Goal: Task Accomplishment & Management: Manage account settings

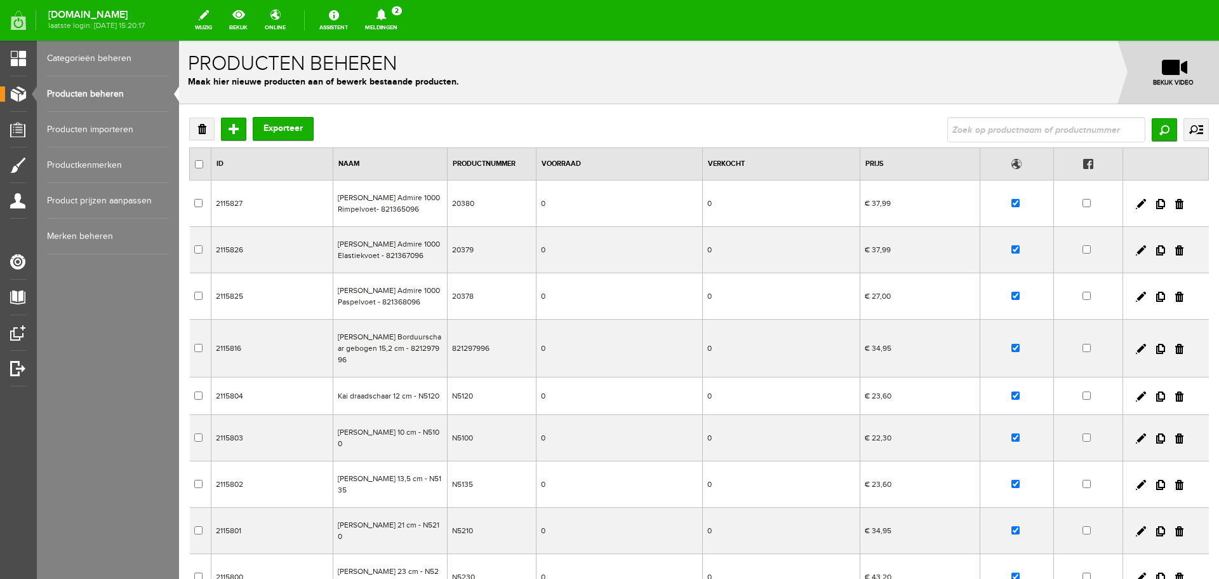
click at [398, 20] on icon at bounding box center [381, 14] width 32 height 11
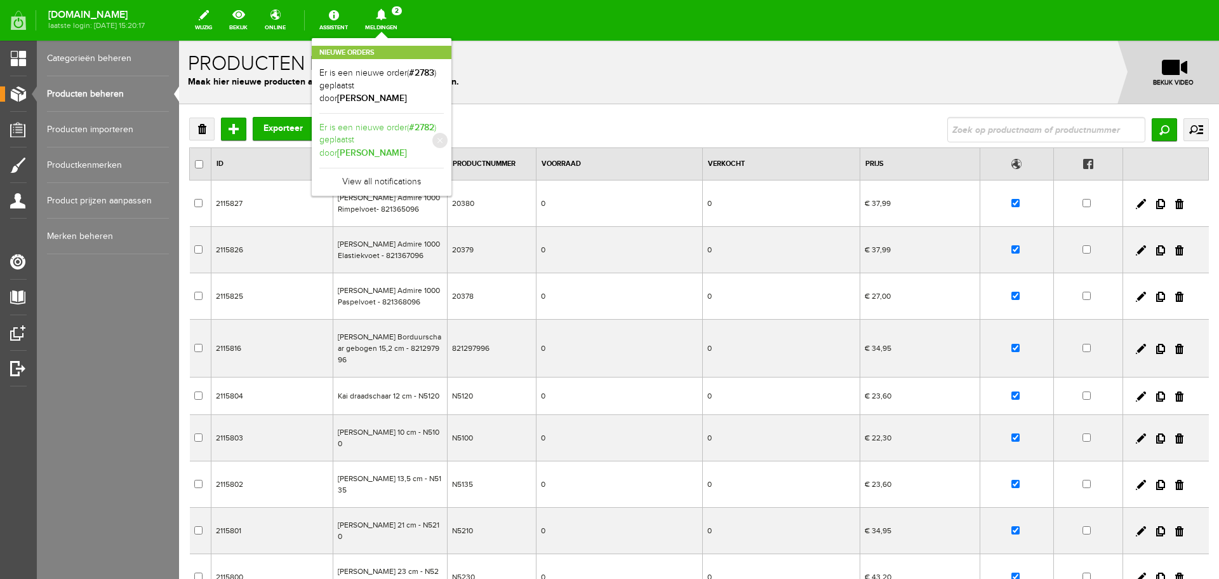
click at [427, 132] on link "Er is een nieuwe order( #2782 ) geplaatst door [PERSON_NAME]" at bounding box center [381, 140] width 124 height 39
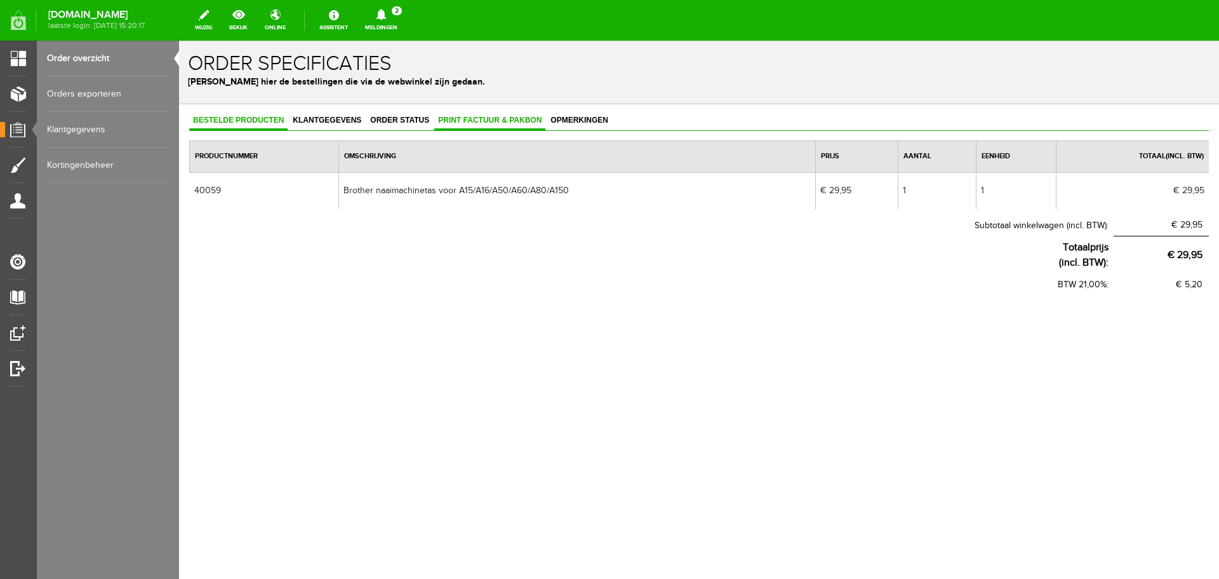
click at [465, 117] on span "Print factuur & pakbon" at bounding box center [489, 120] width 111 height 9
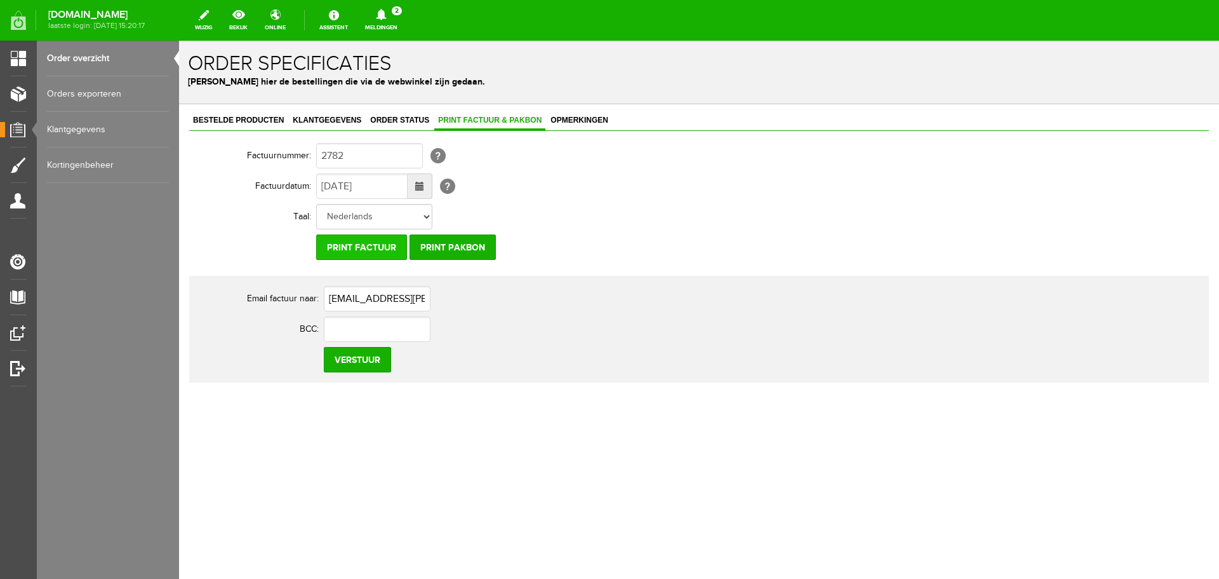
click at [368, 248] on input "Print factuur" at bounding box center [361, 246] width 91 height 25
click at [61, 57] on link "Order overzicht" at bounding box center [108, 59] width 122 height 36
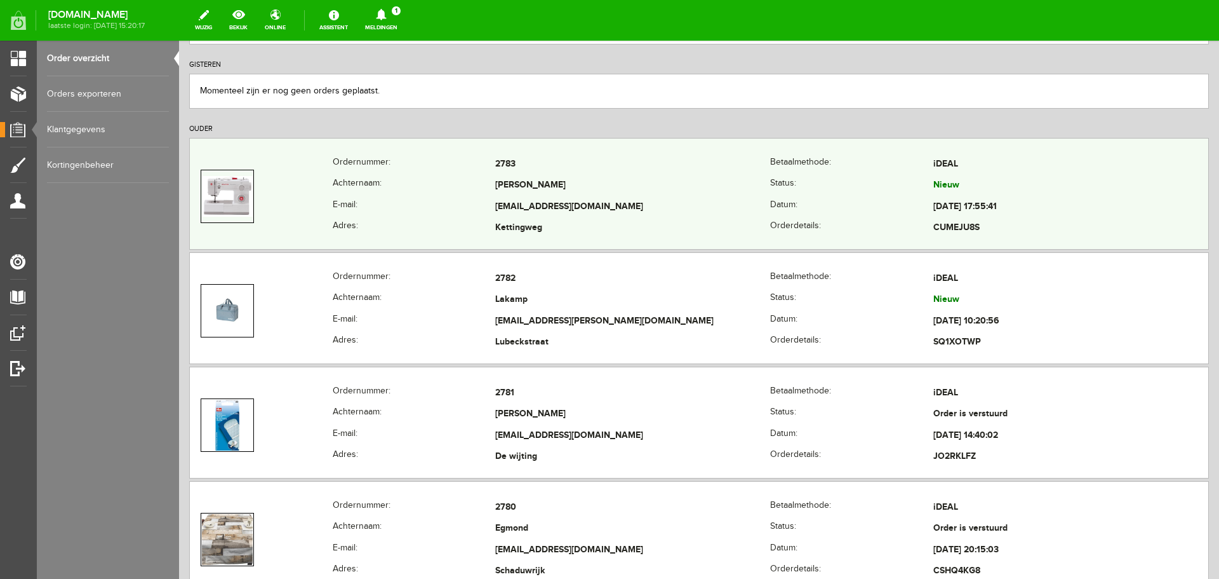
scroll to position [191, 0]
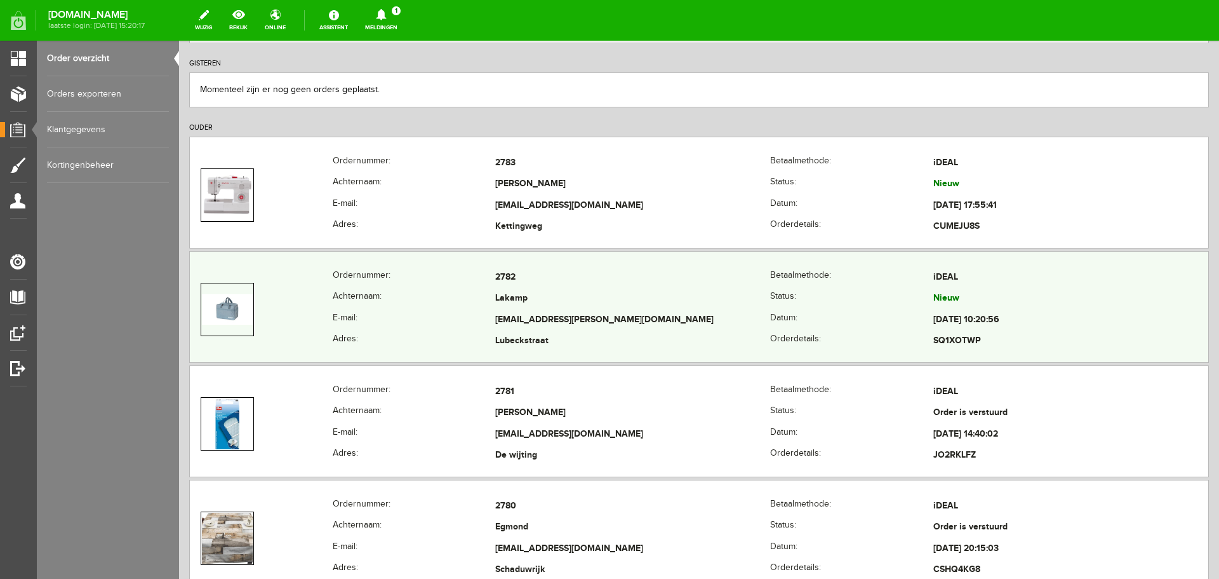
click at [264, 297] on td at bounding box center [261, 309] width 143 height 85
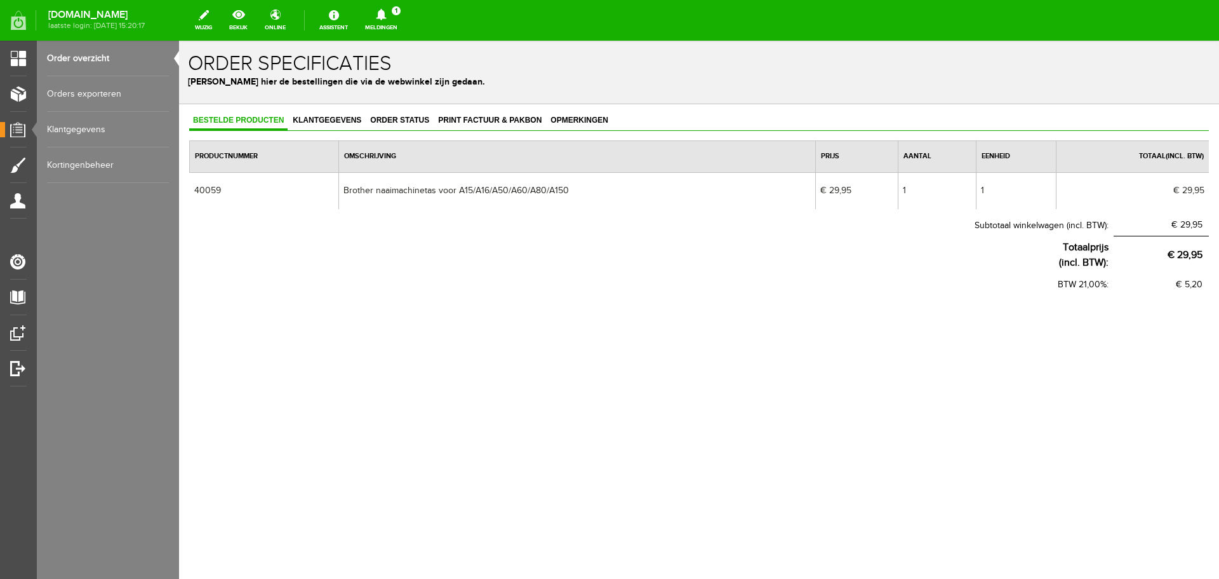
click at [386, 16] on icon at bounding box center [381, 14] width 10 height 11
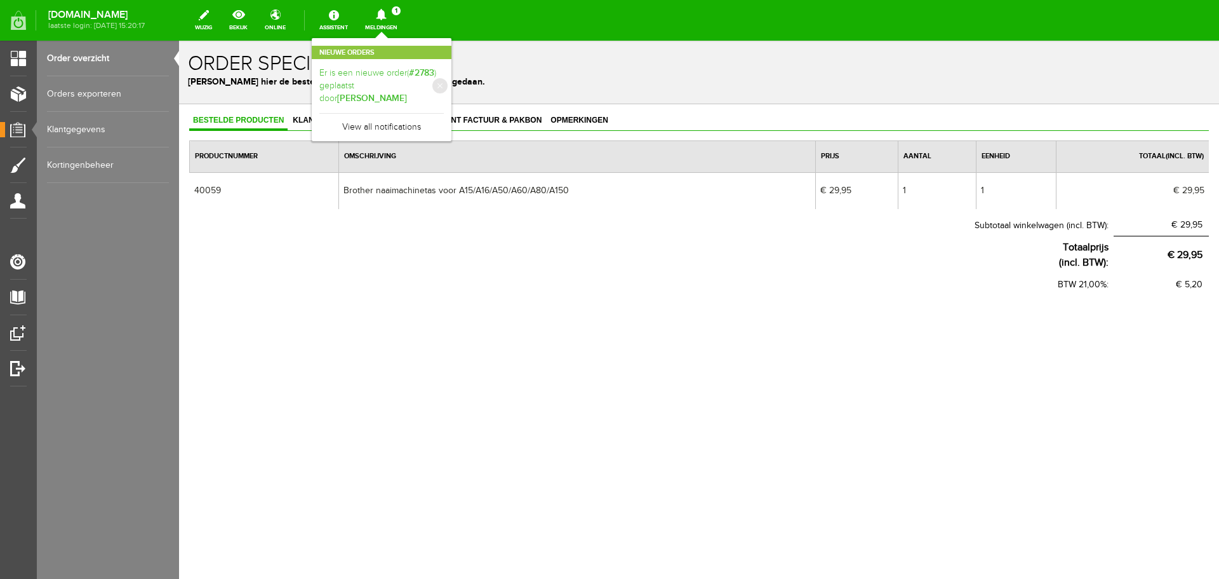
click at [413, 80] on link "Er is een nieuwe order( #2783 ) geplaatst door [PERSON_NAME]" at bounding box center [381, 86] width 124 height 39
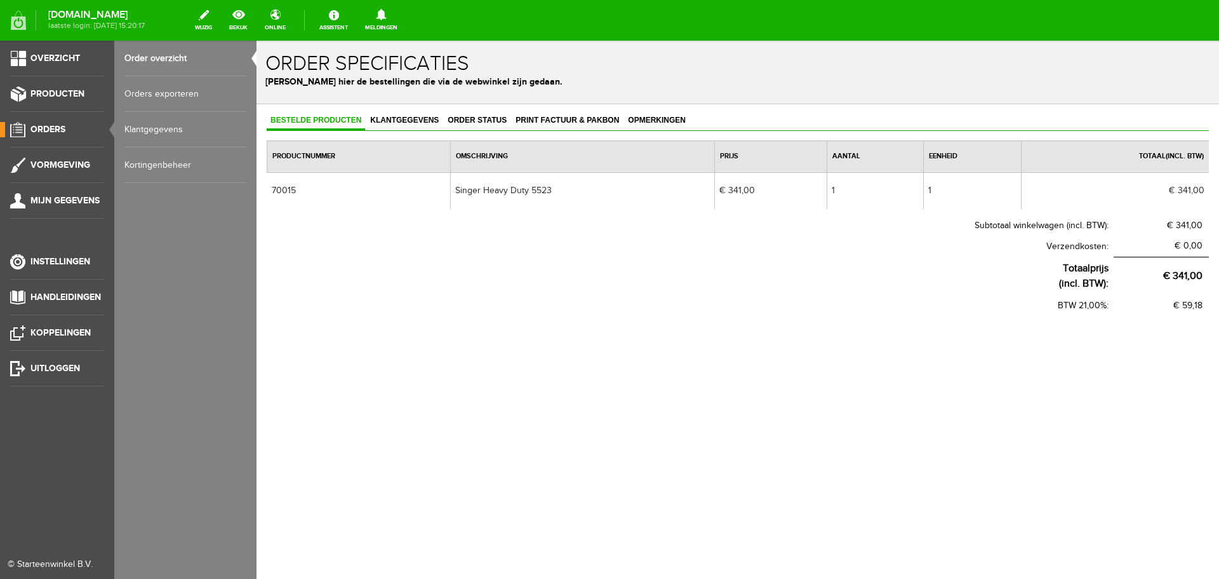
click at [138, 58] on link "Order overzicht" at bounding box center [185, 59] width 122 height 36
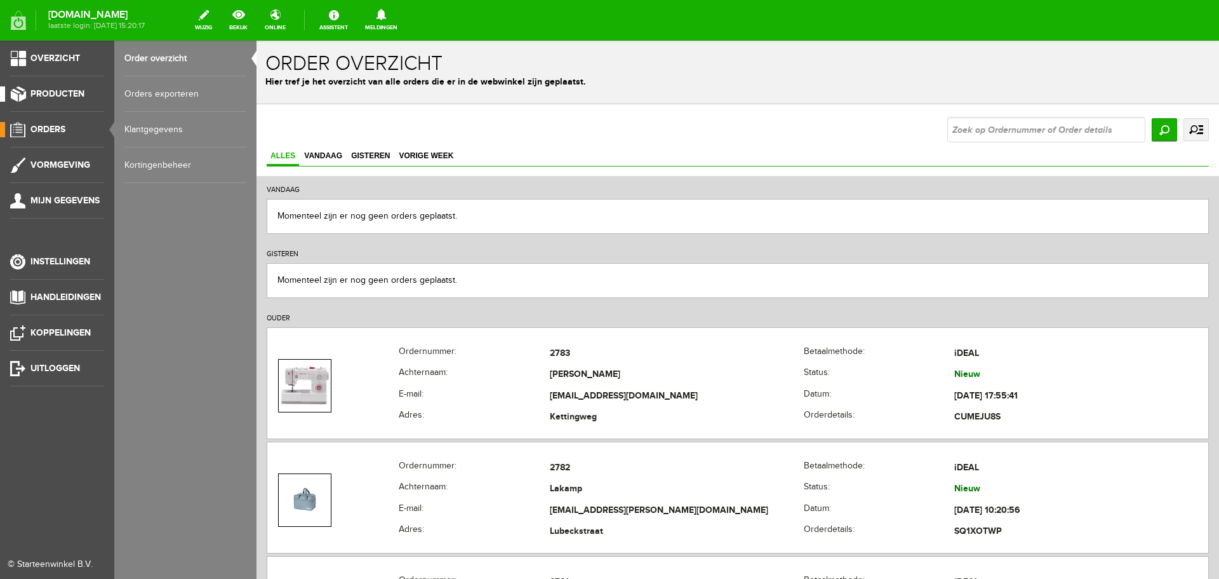
click at [46, 92] on span "Producten" at bounding box center [57, 93] width 54 height 11
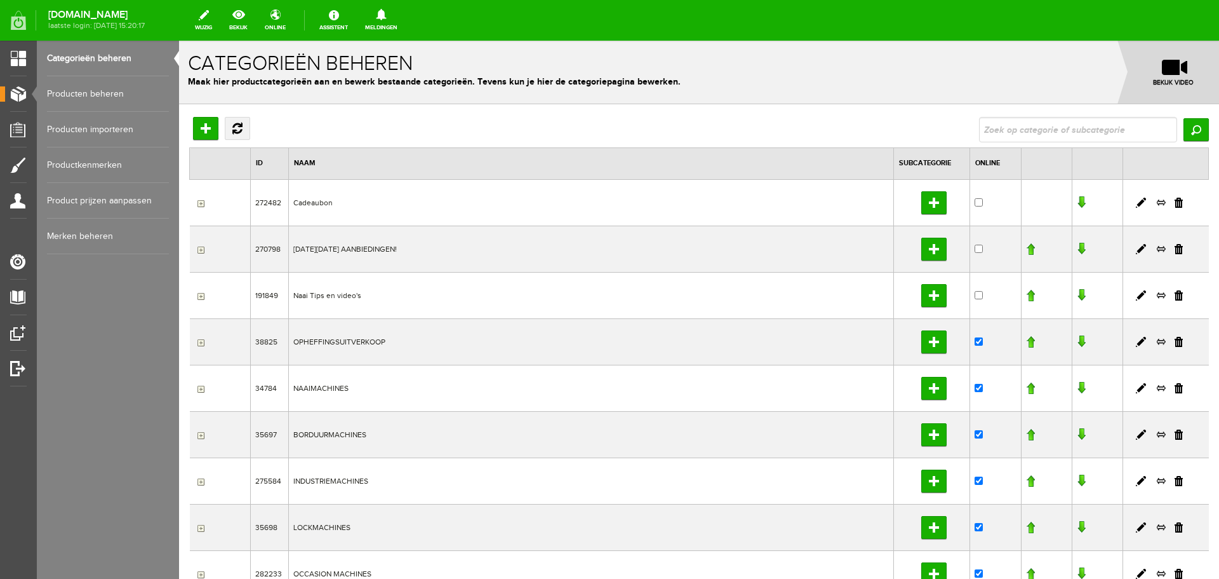
click at [97, 93] on link "Producten beheren" at bounding box center [108, 94] width 122 height 36
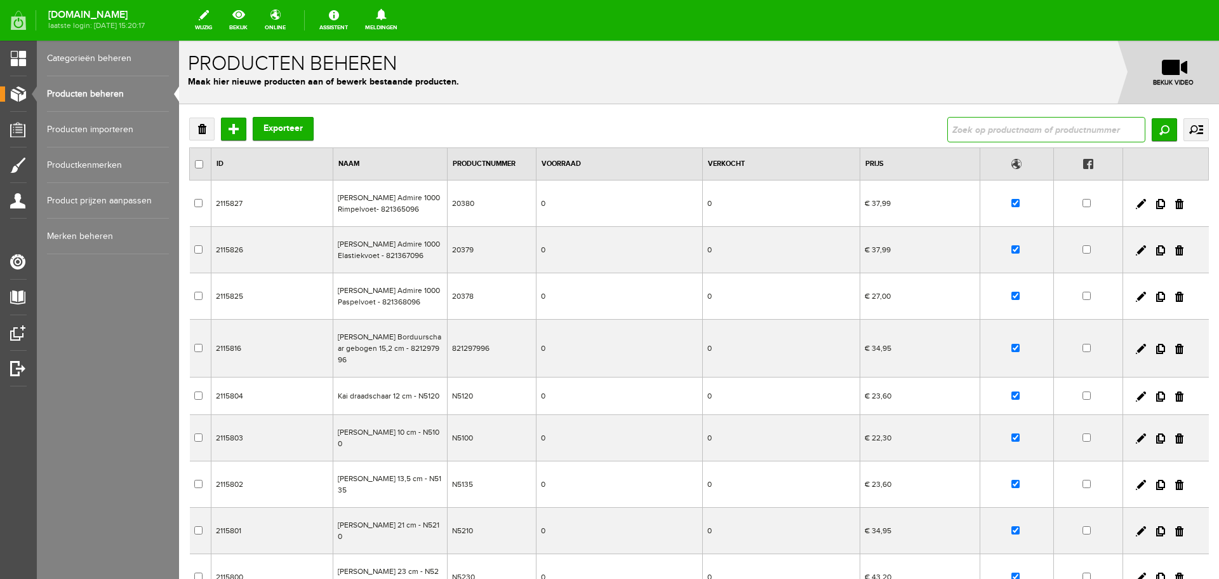
click at [963, 131] on input "text" at bounding box center [1047, 129] width 198 height 25
type input "brother [PERSON_NAME]"
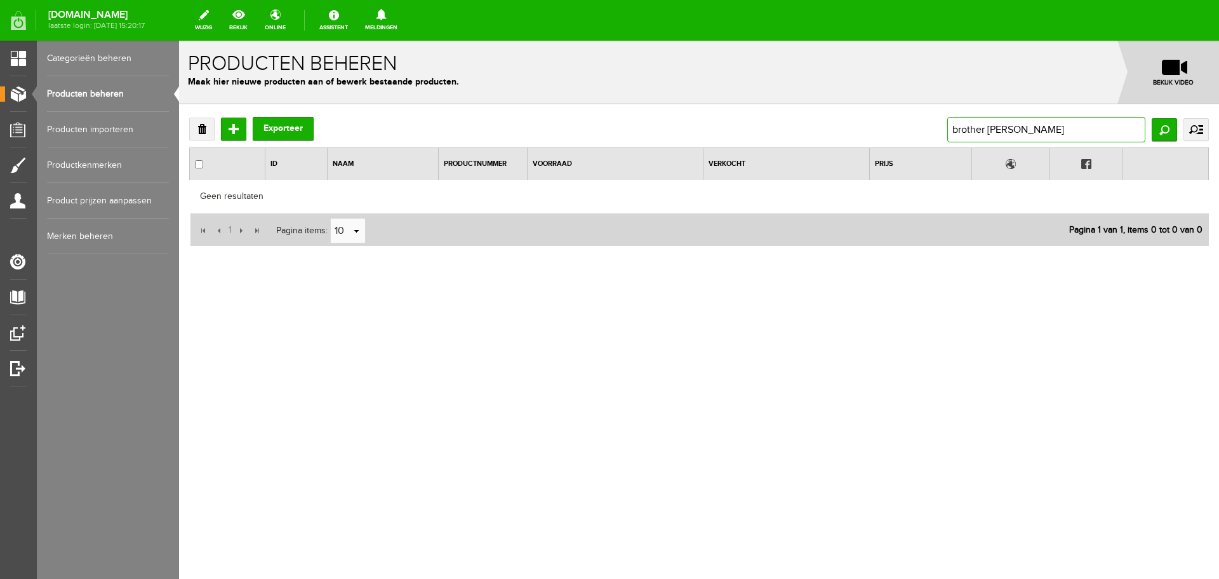
drag, startPoint x: 1016, startPoint y: 126, endPoint x: 916, endPoint y: 130, distance: 100.4
click at [916, 130] on div "Verwijderen Toevoegen Exporteer brother tas Zoeken uitgebreid zoeken Categorie …" at bounding box center [699, 129] width 1020 height 25
type input "tas"
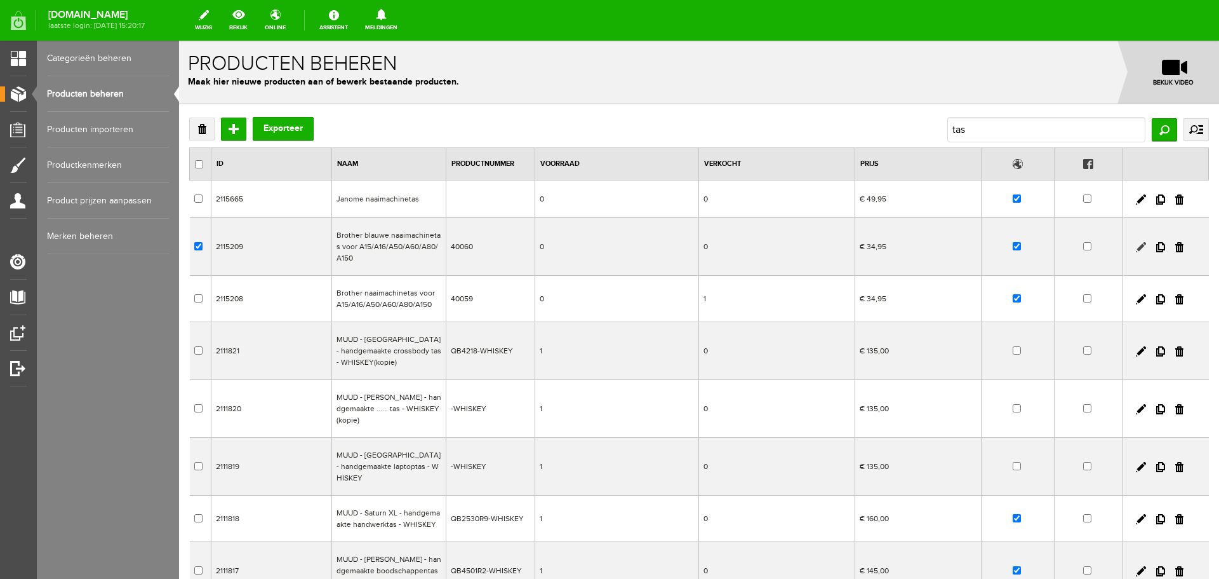
click at [1136, 246] on link at bounding box center [1141, 247] width 10 height 10
checkbox input "true"
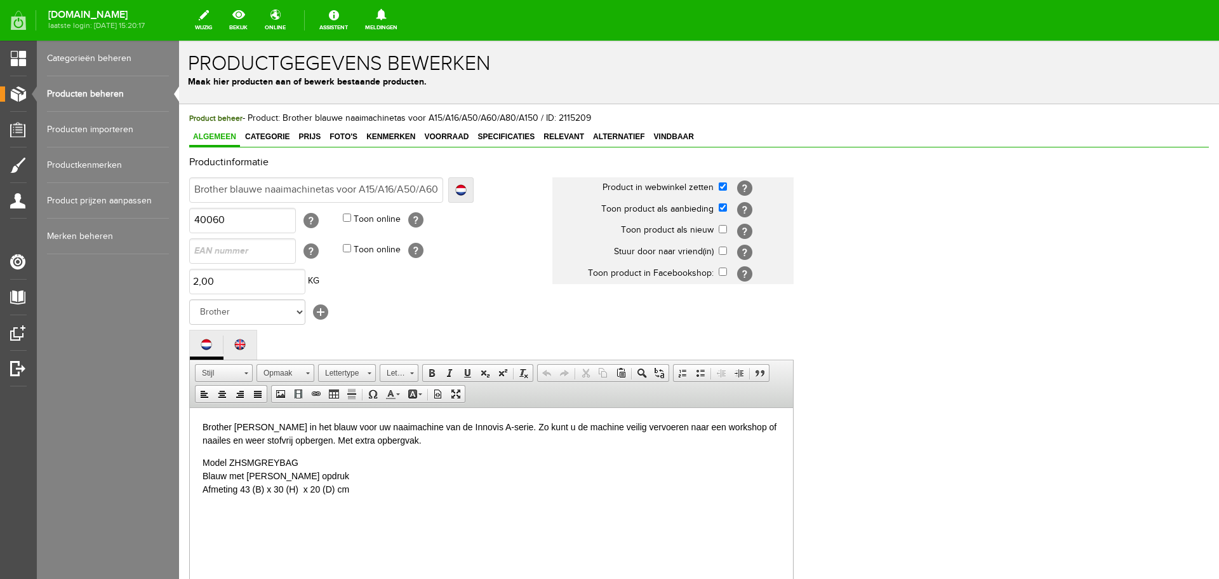
click at [70, 90] on link "Producten beheren" at bounding box center [108, 94] width 122 height 36
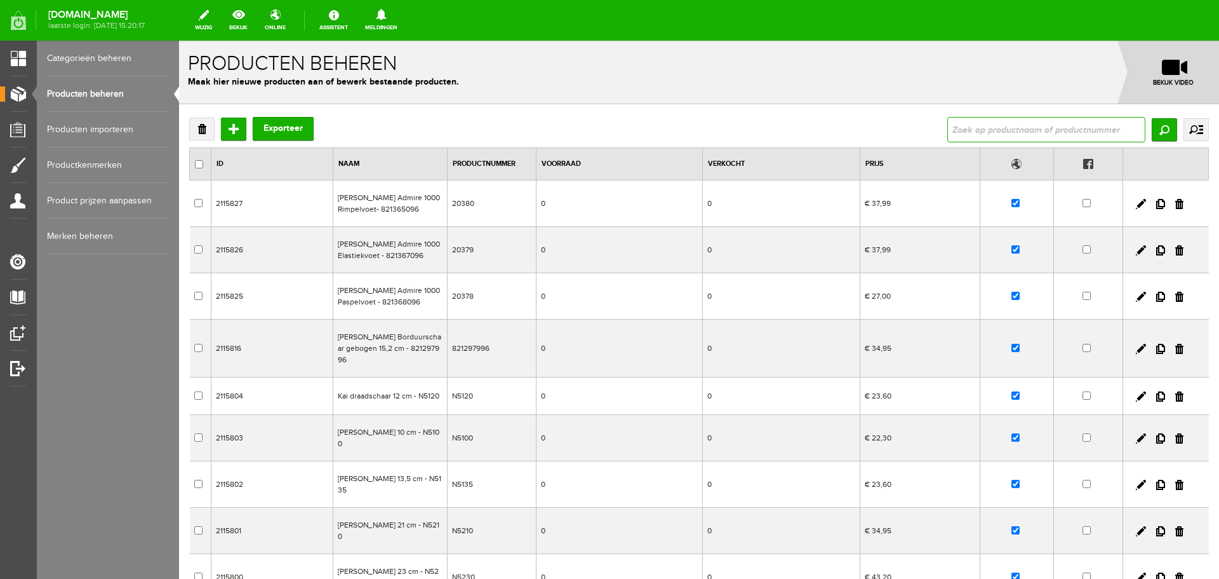
click at [966, 129] on input "text" at bounding box center [1047, 129] width 198 height 25
type input "y"
type input "tas"
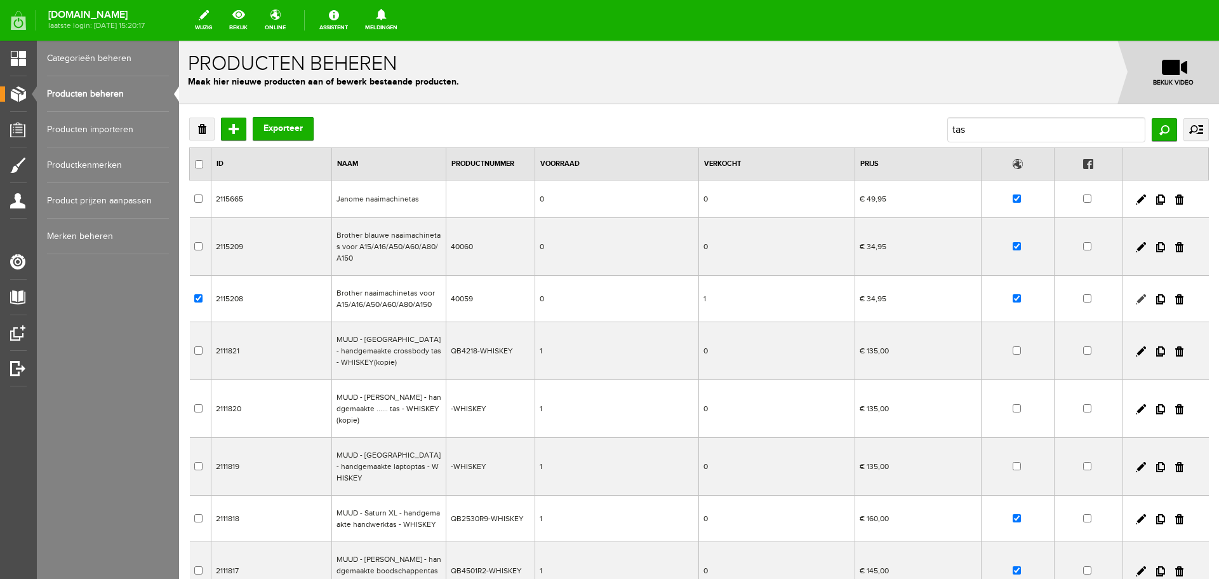
click at [1136, 299] on link at bounding box center [1141, 299] width 10 height 10
checkbox input "true"
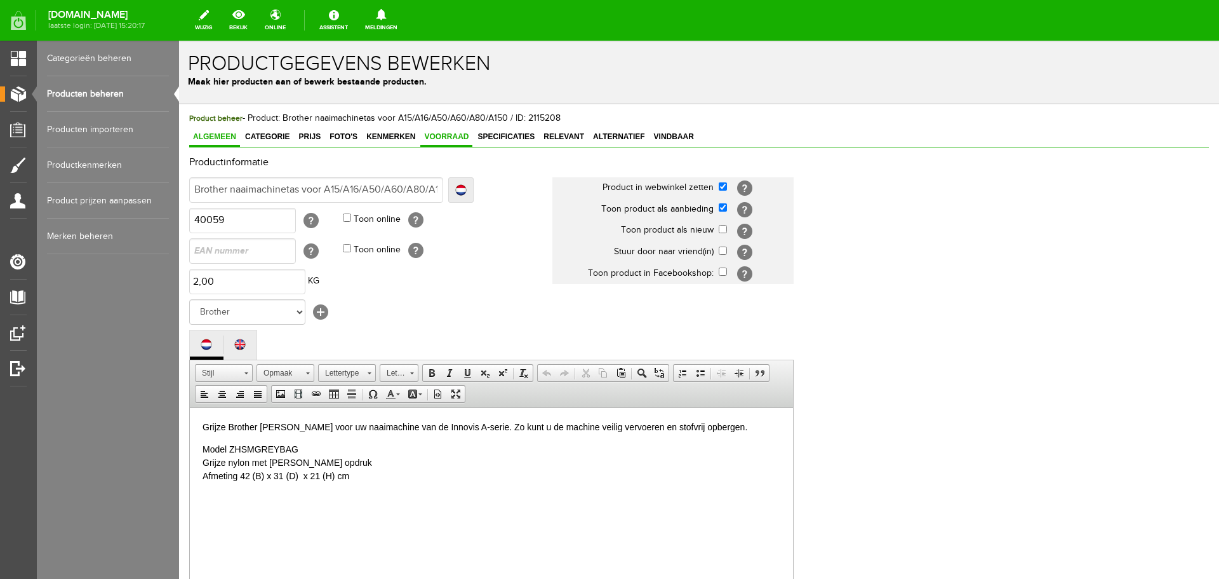
click at [448, 136] on span "Voorraad" at bounding box center [446, 136] width 52 height 9
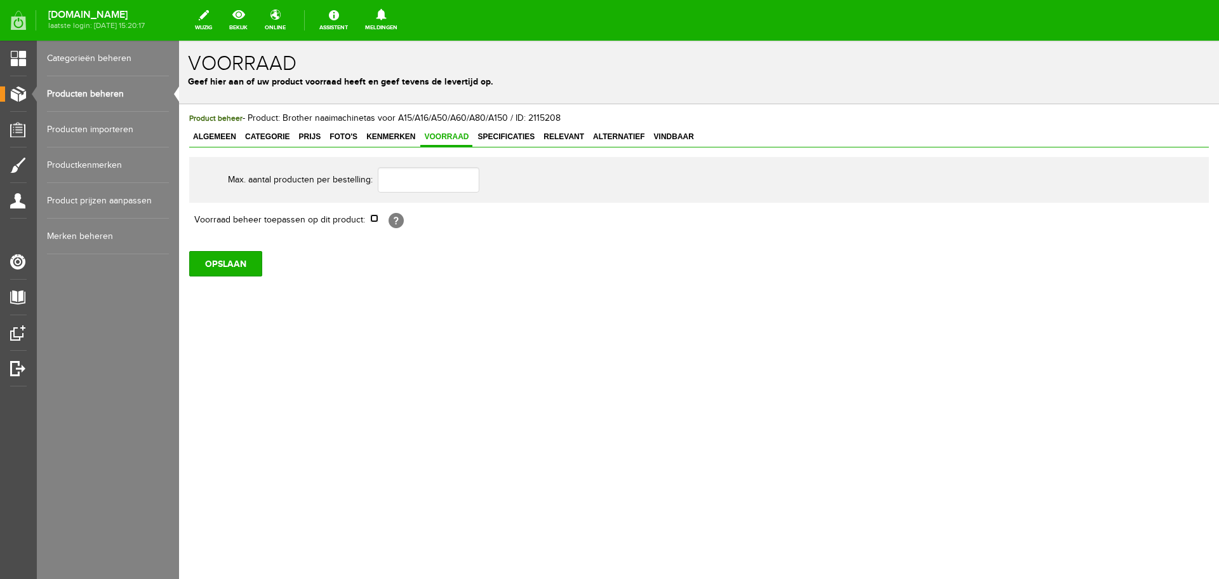
click at [373, 220] on input "checkbox" at bounding box center [374, 218] width 8 height 8
checkbox input "true"
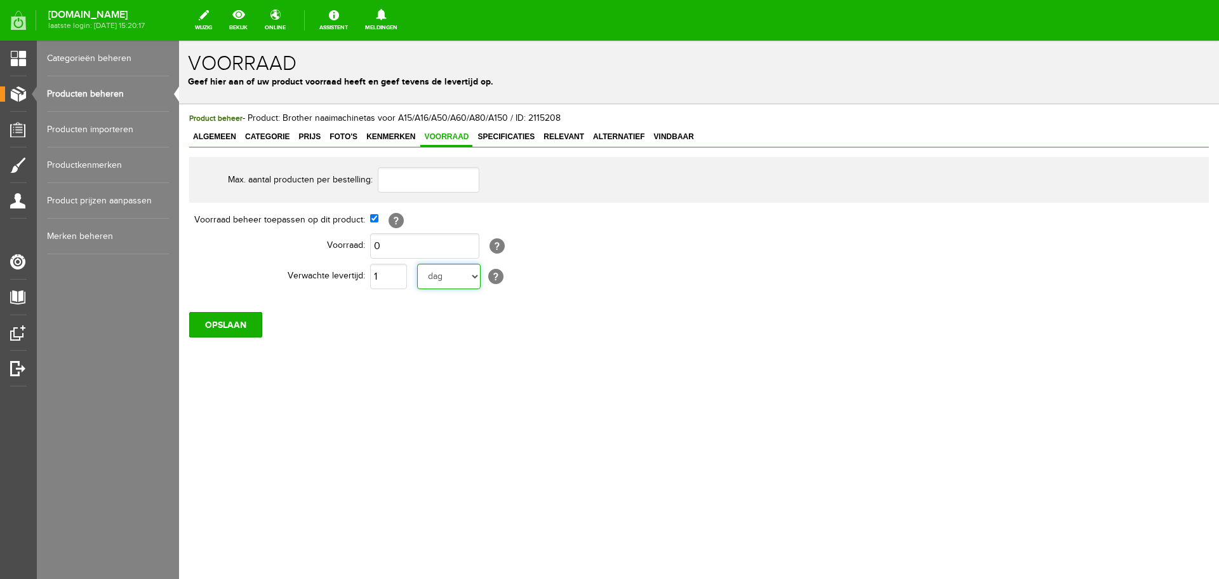
click at [477, 279] on select "[PERSON_NAME] week weken maand maanden jaar jaren werkdagen" at bounding box center [449, 276] width 64 height 25
select select "year"
click at [417, 264] on select "[PERSON_NAME] week weken maand maanden jaar jaren werkdagen" at bounding box center [449, 276] width 64 height 25
click at [211, 322] on input "OPSLAAN" at bounding box center [225, 324] width 73 height 25
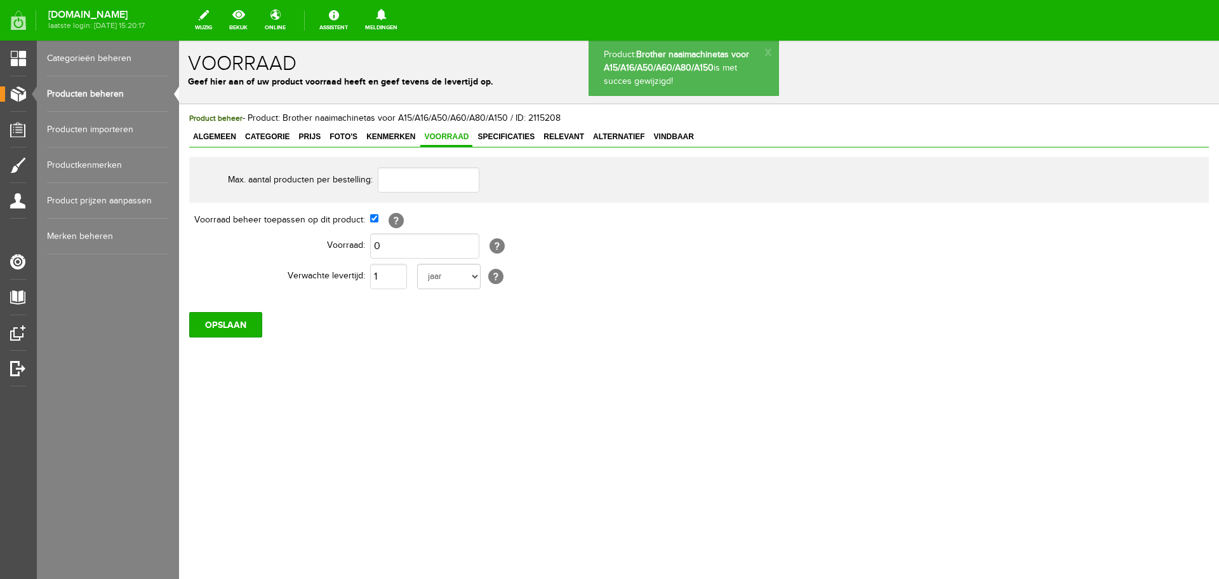
click at [97, 91] on link "Producten beheren" at bounding box center [108, 94] width 122 height 36
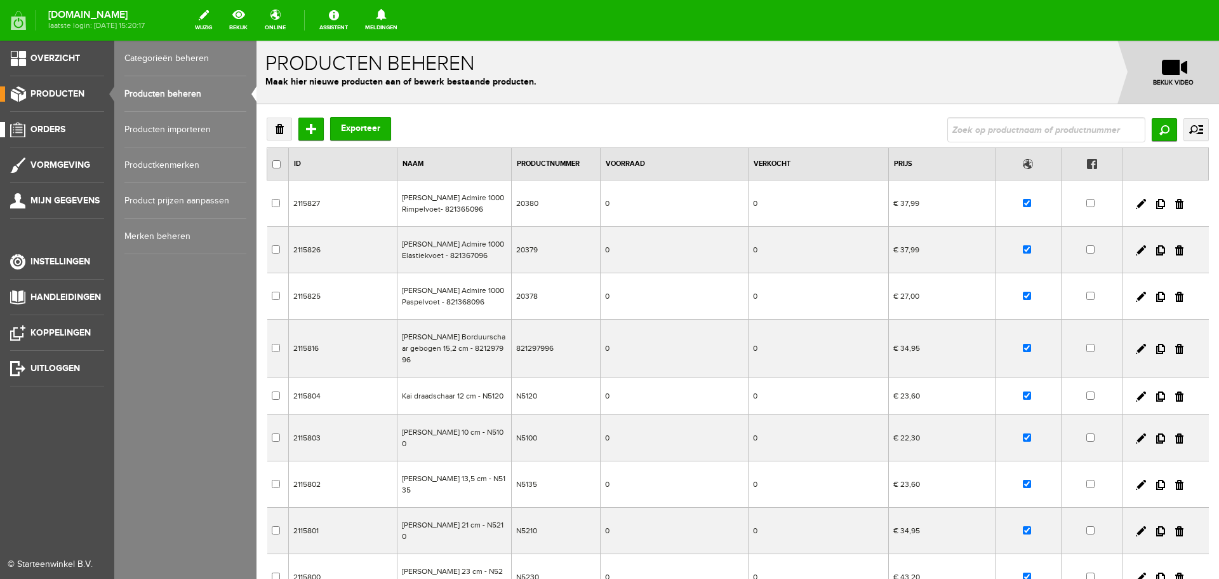
click at [48, 124] on span "Orders" at bounding box center [47, 129] width 35 height 11
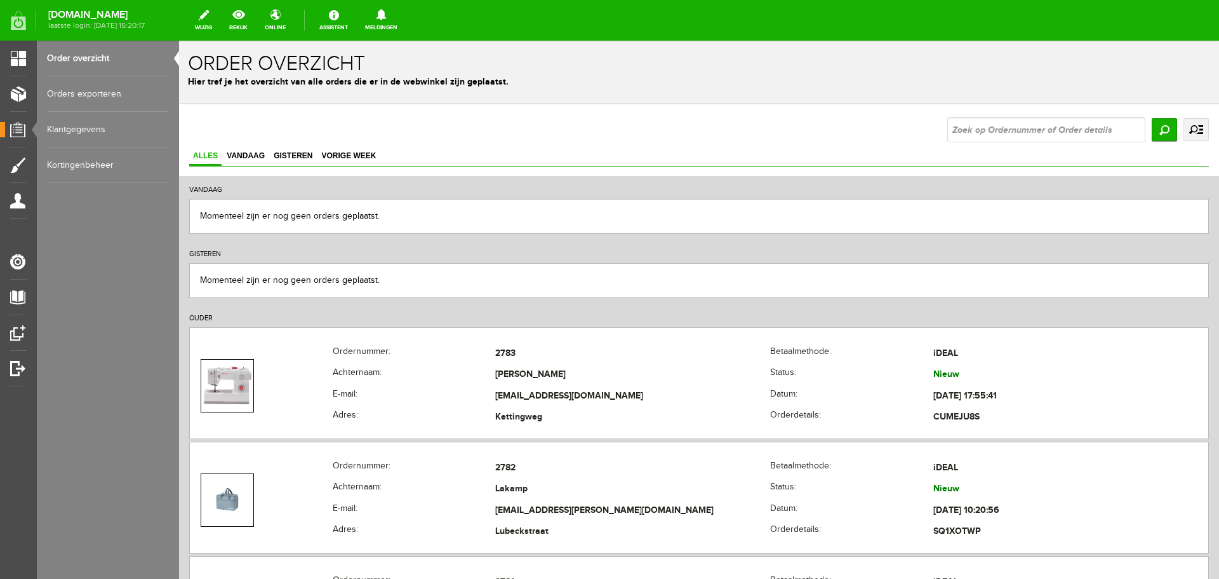
click at [84, 56] on link "Order overzicht" at bounding box center [108, 59] width 122 height 36
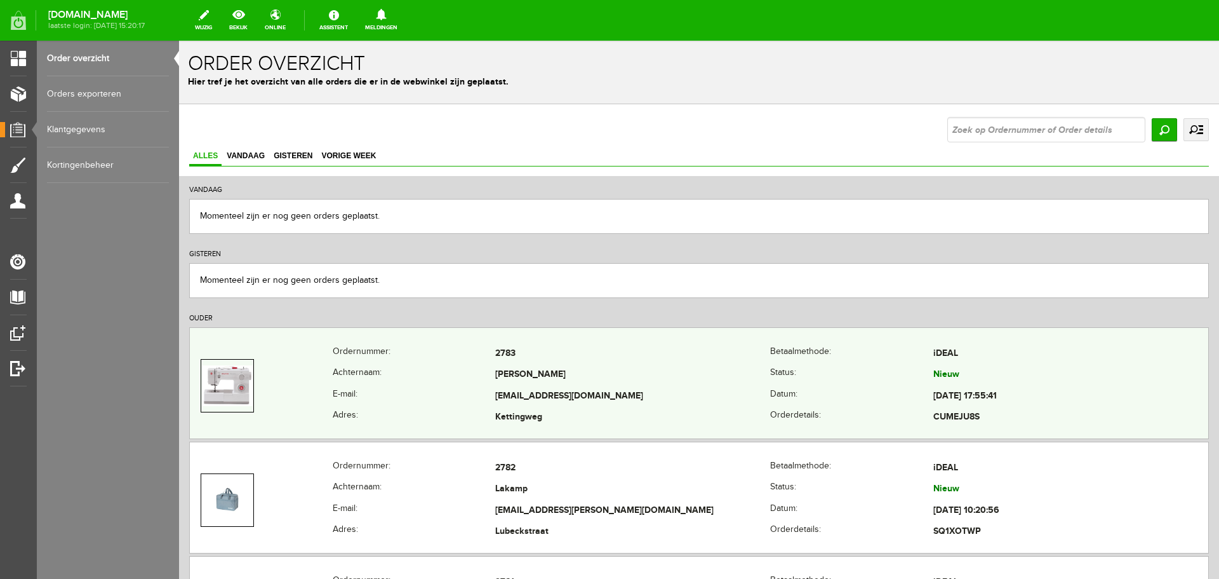
click at [675, 361] on td "2783" at bounding box center [632, 354] width 275 height 22
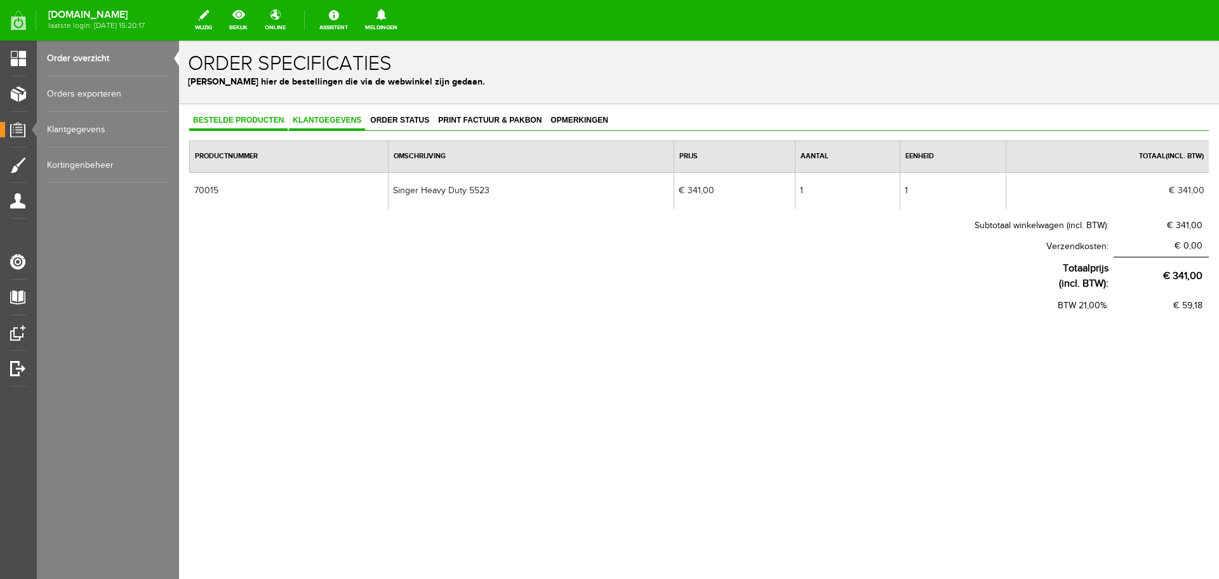
click at [315, 117] on span "Klantgegevens" at bounding box center [327, 120] width 76 height 9
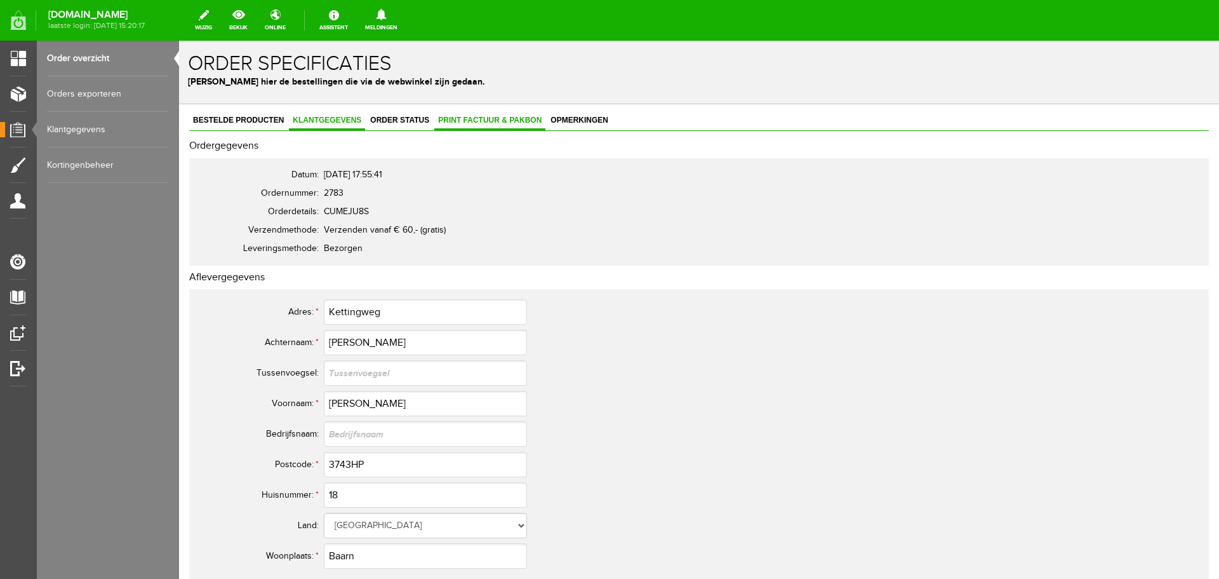
click at [468, 116] on span "Print factuur & pakbon" at bounding box center [489, 120] width 111 height 9
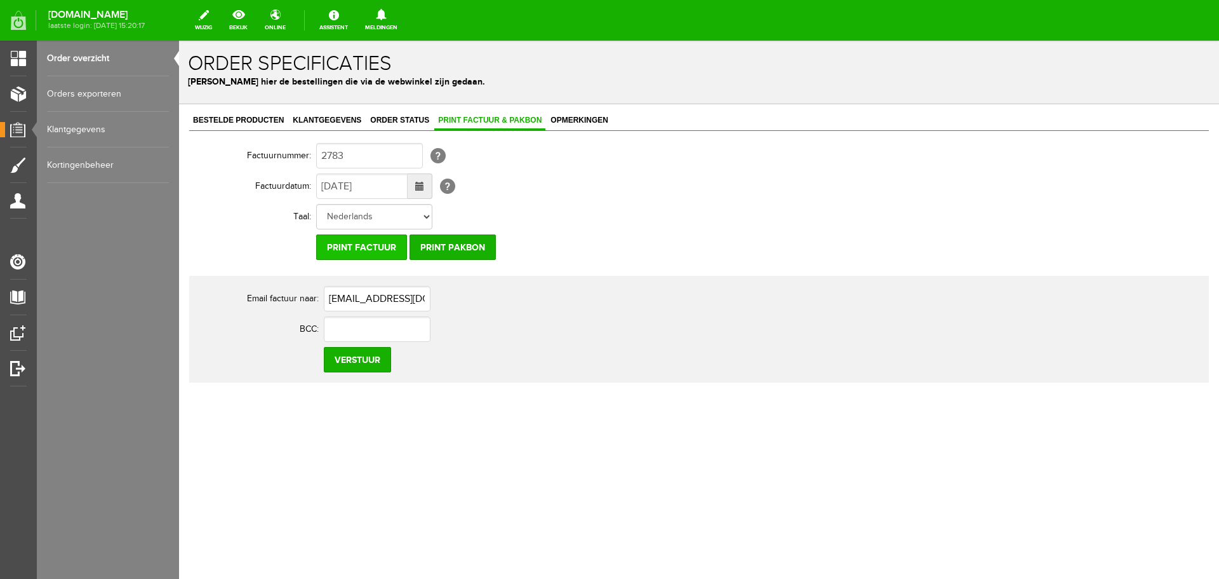
click at [365, 243] on input "Print factuur" at bounding box center [361, 246] width 91 height 25
click at [311, 112] on link "Klantgegevens" at bounding box center [327, 121] width 76 height 18
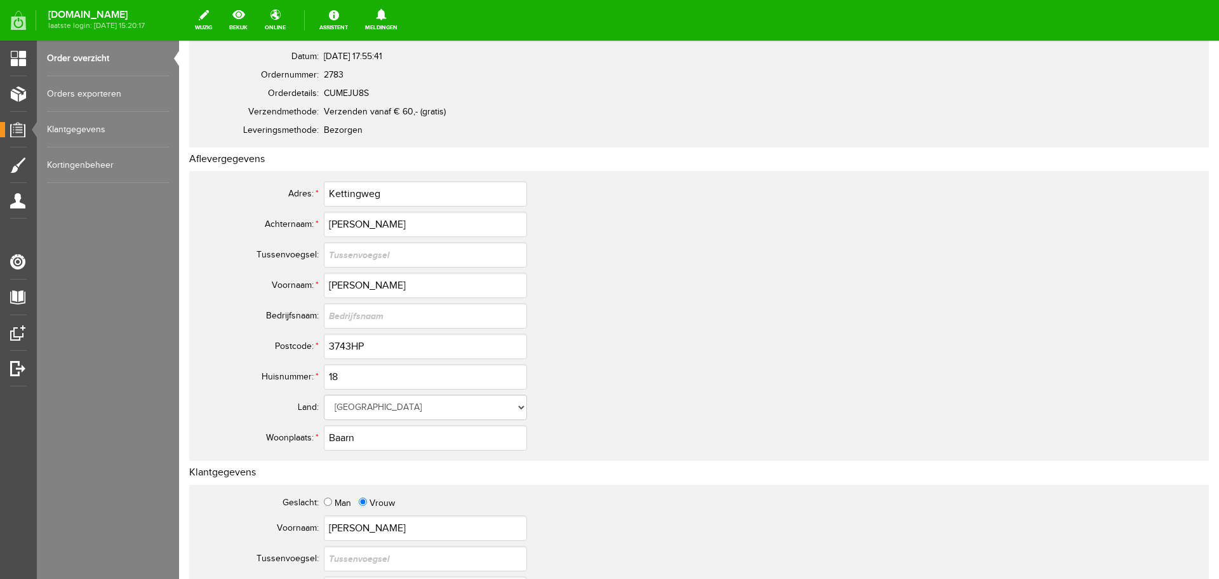
scroll to position [318, 0]
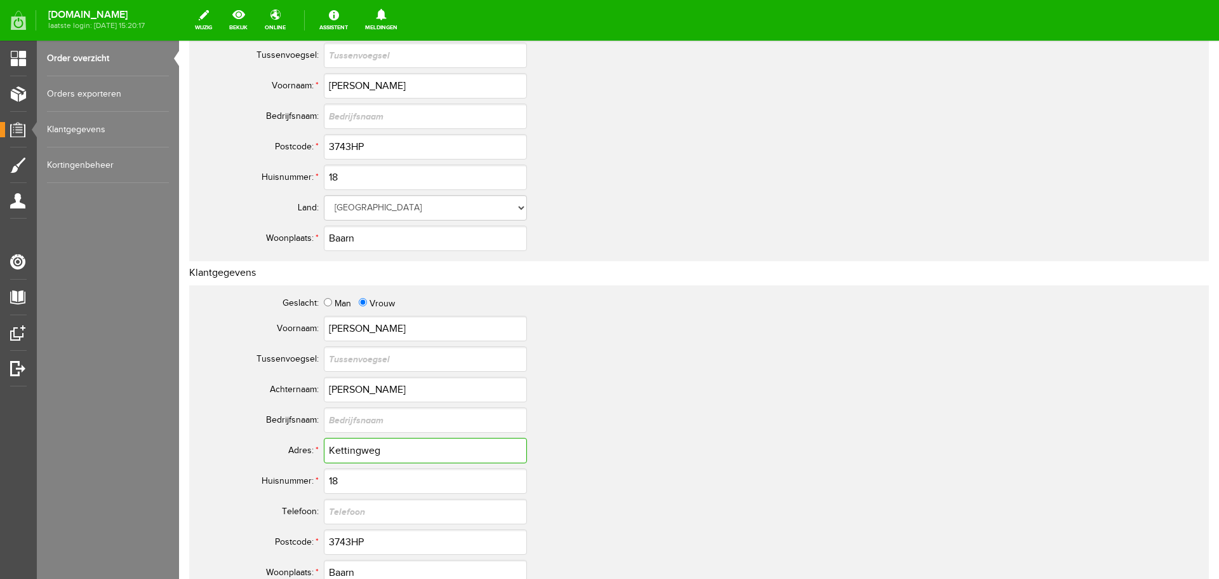
drag, startPoint x: 391, startPoint y: 450, endPoint x: 323, endPoint y: 446, distance: 68.7
click at [323, 446] on tr "Adres: * Kettingweg" at bounding box center [502, 450] width 610 height 30
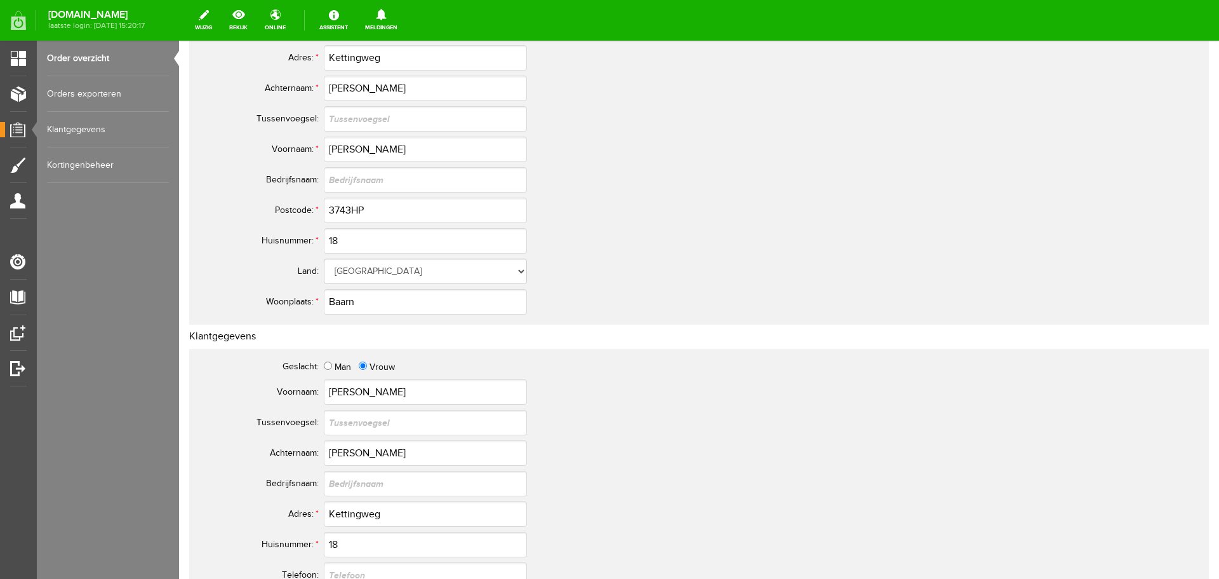
scroll to position [0, 0]
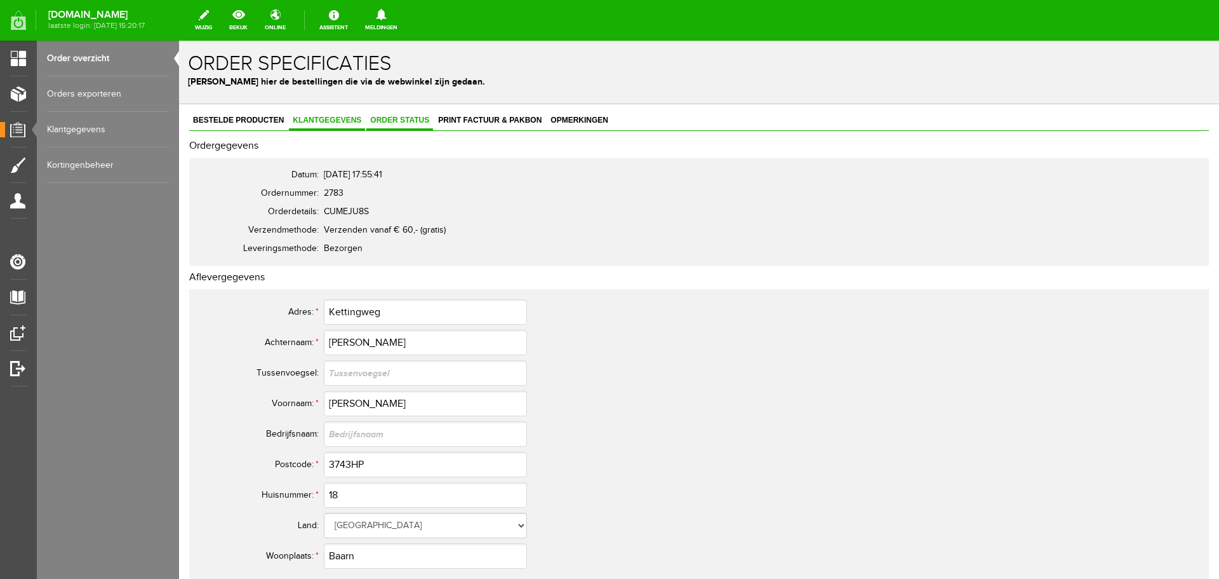
click at [402, 117] on span "Order status" at bounding box center [399, 120] width 67 height 9
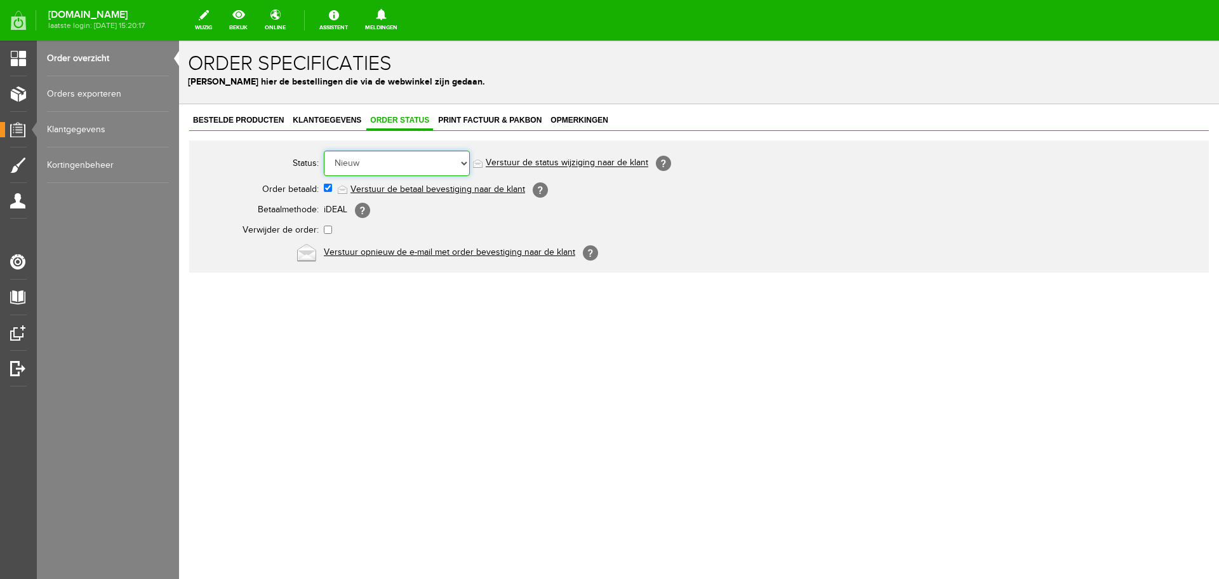
click at [466, 162] on select "Order niet afgerond Nieuw Order in behandeling Wacht op leverancier Wacht op be…" at bounding box center [397, 163] width 146 height 25
select select "5"
click at [324, 151] on select "Order niet afgerond Nieuw Order in behandeling Wacht op leverancier Wacht op be…" at bounding box center [397, 163] width 146 height 25
click at [527, 161] on link "Verstuur de status wijziging naar de klant" at bounding box center [567, 163] width 163 height 10
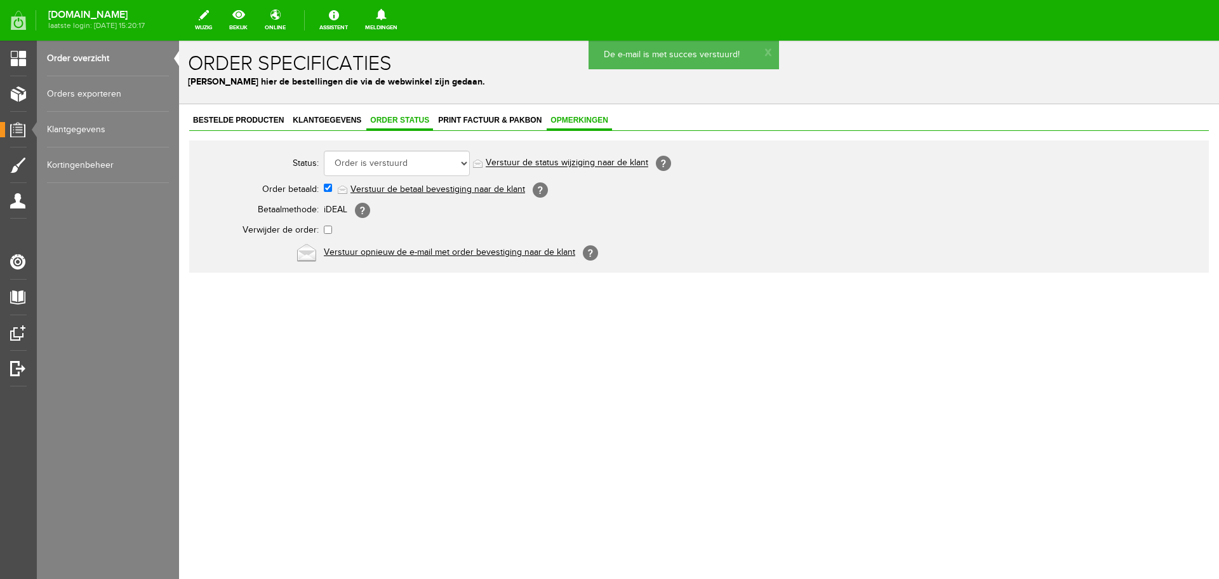
click at [570, 120] on span "Opmerkingen" at bounding box center [579, 120] width 65 height 9
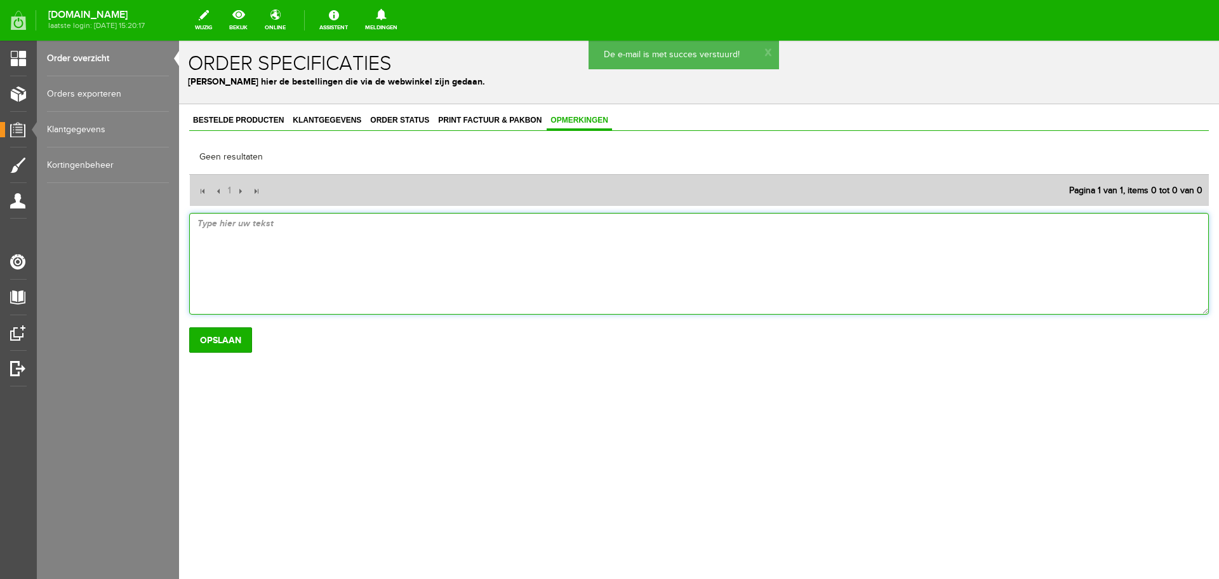
click at [241, 226] on textarea at bounding box center [699, 264] width 1020 height 102
type textarea "verstuurd met dpd 17-09"
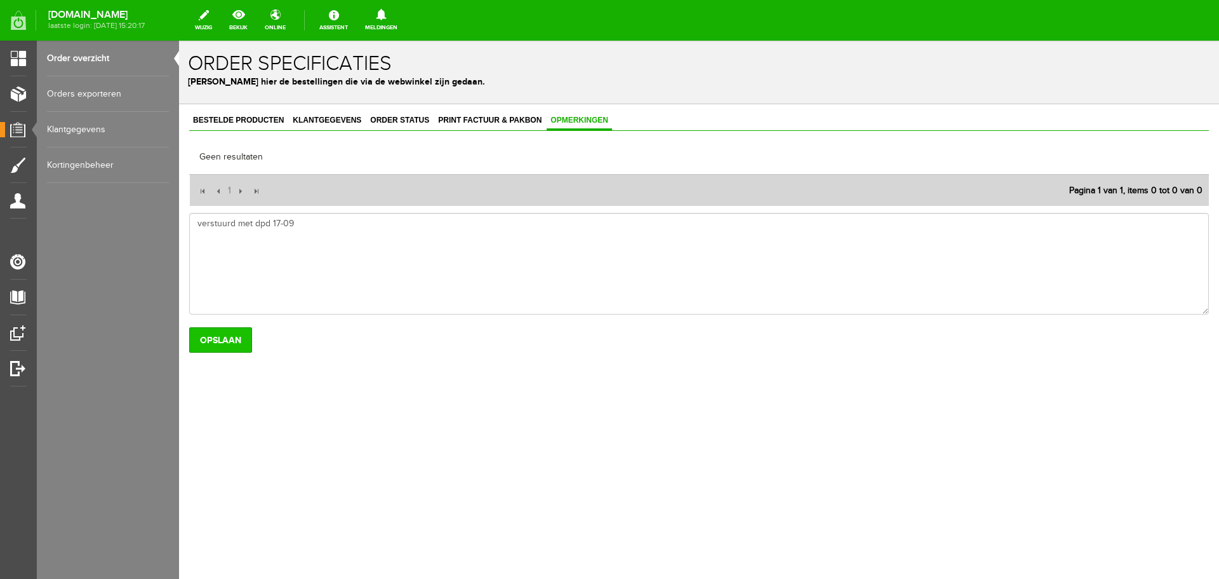
click at [214, 339] on input "Opslaan" at bounding box center [220, 339] width 63 height 25
click at [88, 57] on link "Order overzicht" at bounding box center [108, 59] width 122 height 36
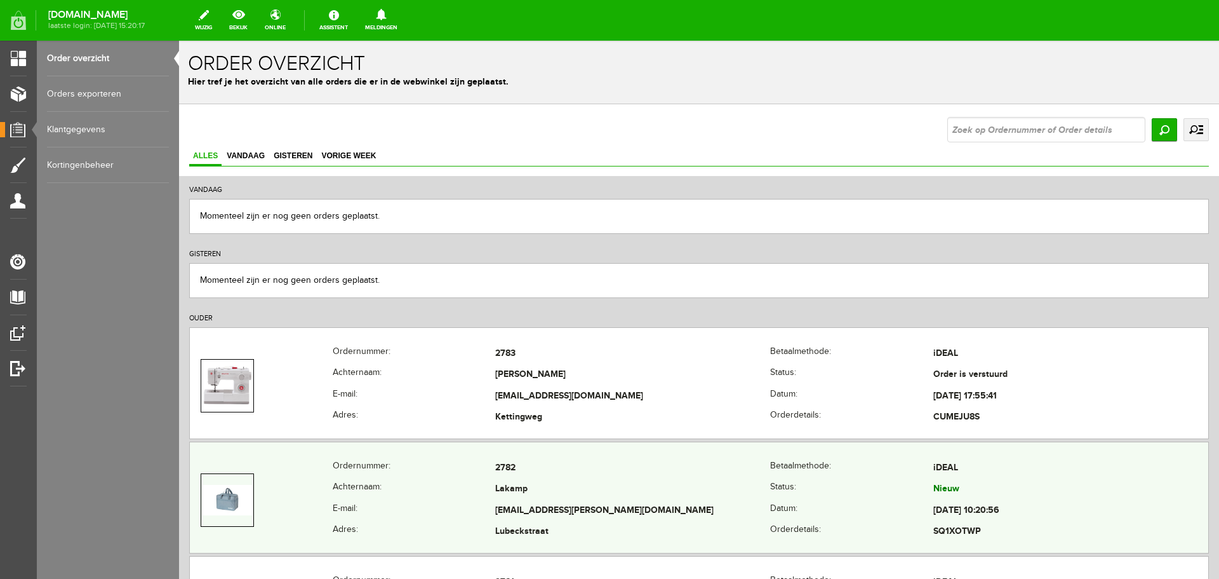
click at [554, 483] on td "Lakamp" at bounding box center [632, 490] width 275 height 22
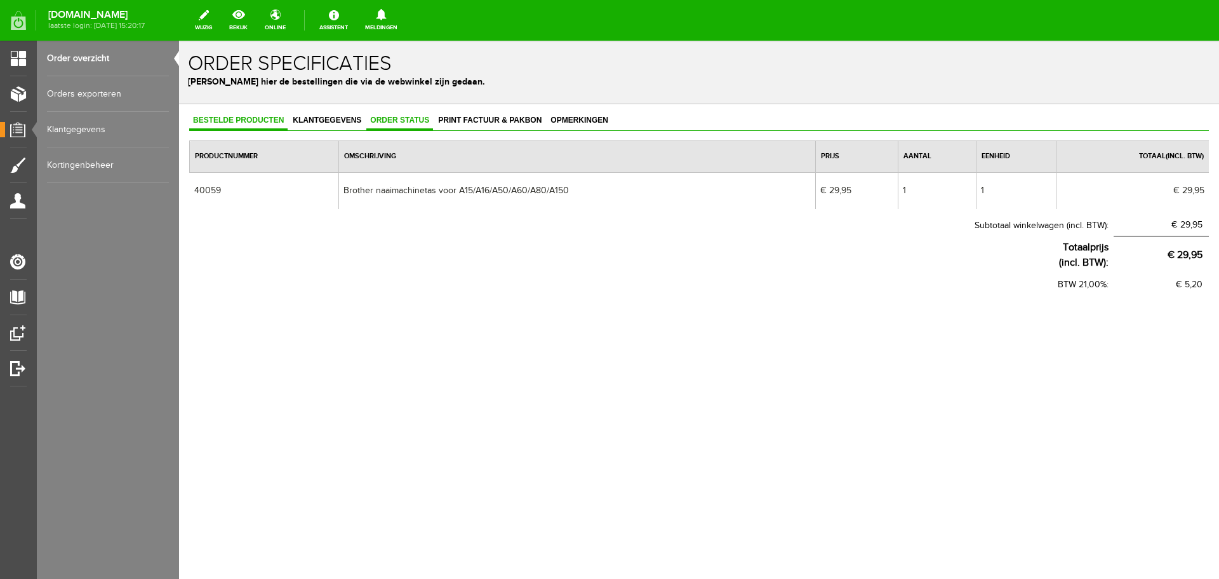
click at [408, 117] on span "Order status" at bounding box center [399, 120] width 67 height 9
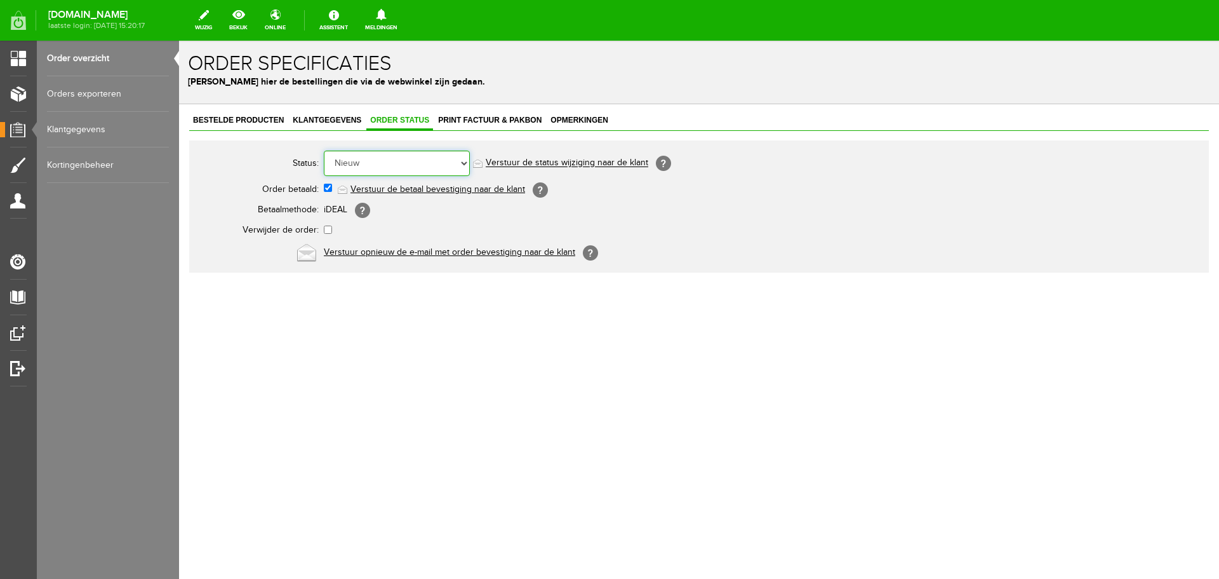
click at [466, 162] on select "Order niet afgerond Nieuw Order in behandeling Wacht op leverancier Wacht op be…" at bounding box center [397, 163] width 146 height 25
select select "12"
click at [324, 151] on select "Order niet afgerond Nieuw Order in behandeling Wacht op leverancier Wacht op be…" at bounding box center [397, 163] width 146 height 25
click at [587, 160] on link "Verstuur de status wijziging naar de klant" at bounding box center [567, 163] width 163 height 10
click at [74, 58] on link "Order overzicht" at bounding box center [108, 59] width 122 height 36
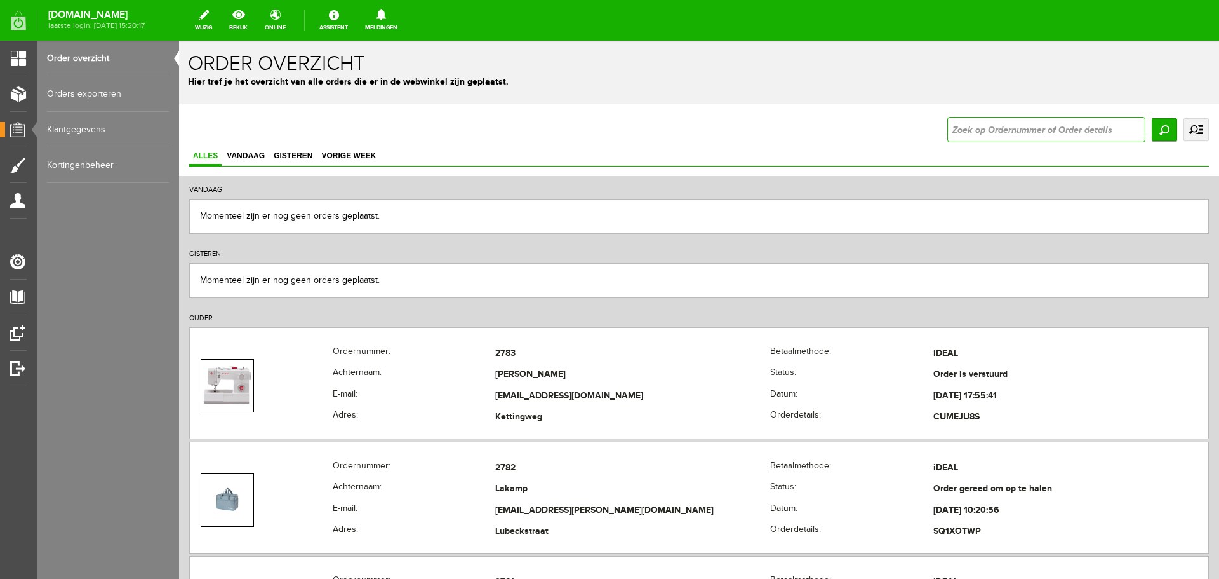
click at [979, 128] on input "text" at bounding box center [1047, 129] width 198 height 25
type input "volume"
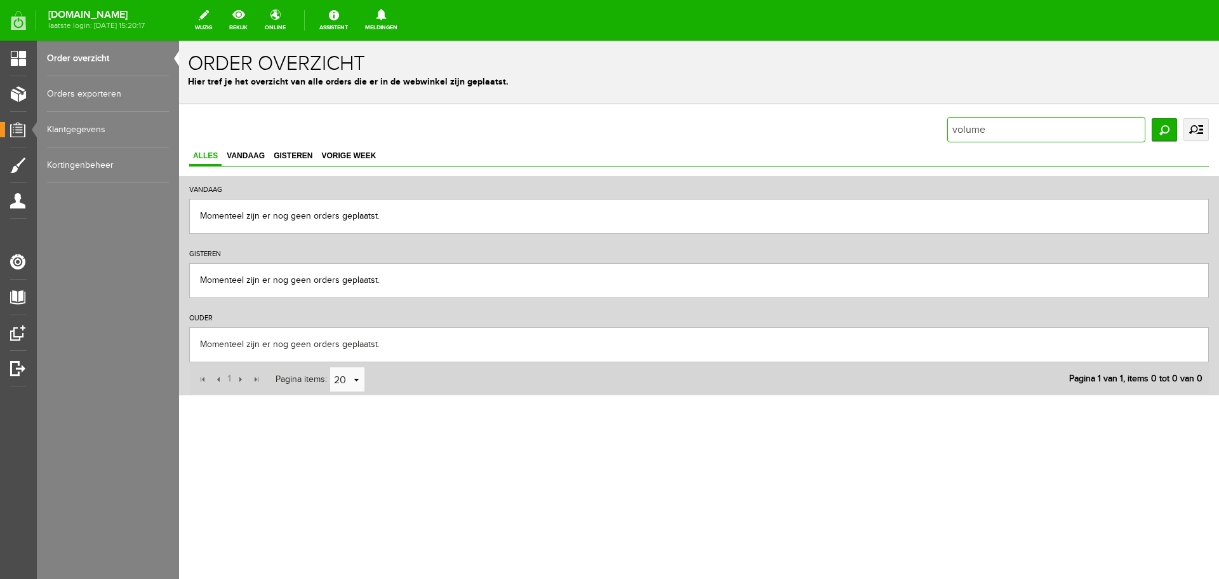
drag, startPoint x: 1005, startPoint y: 131, endPoint x: 913, endPoint y: 131, distance: 92.1
click at [913, 131] on div "volume Zoeken uitgebreid zoeken Status Order niet afgerond Nieuw" at bounding box center [699, 129] width 1020 height 25
type input "s"
type input "fix"
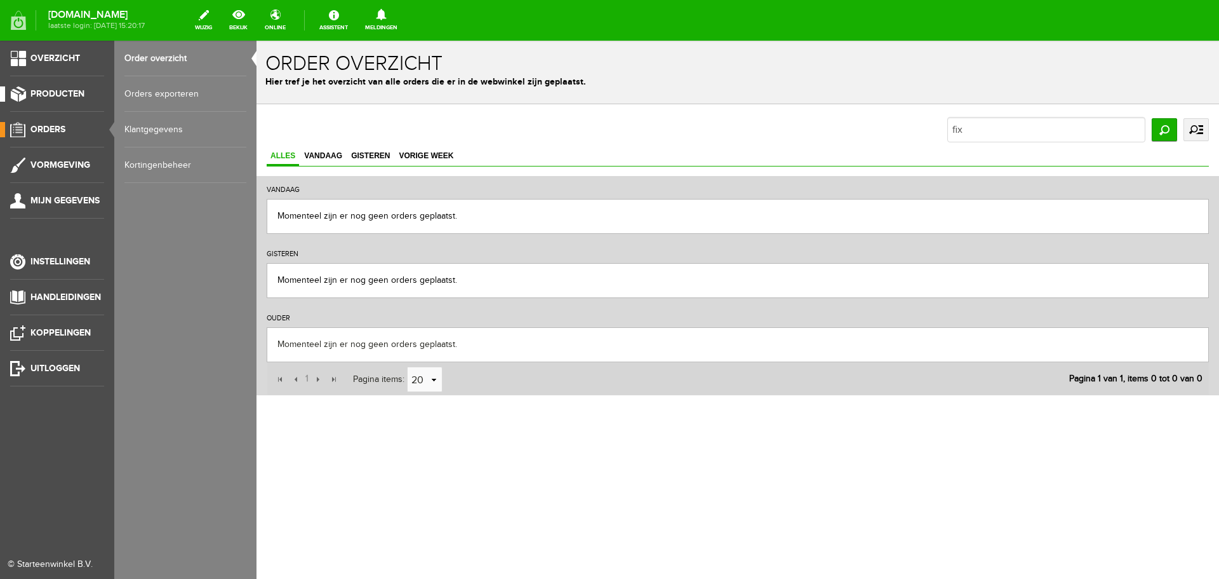
click at [39, 93] on span "Producten" at bounding box center [57, 93] width 54 height 11
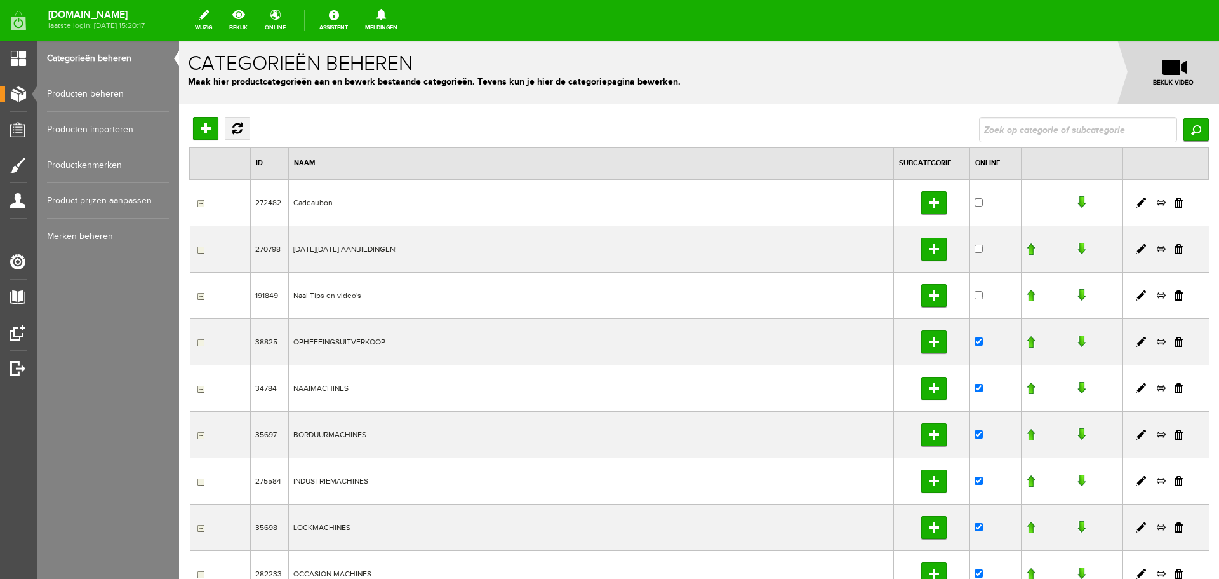
drag, startPoint x: 93, startPoint y: 92, endPoint x: 314, endPoint y: 117, distance: 222.4
click at [93, 92] on link "Producten beheren" at bounding box center [108, 94] width 122 height 36
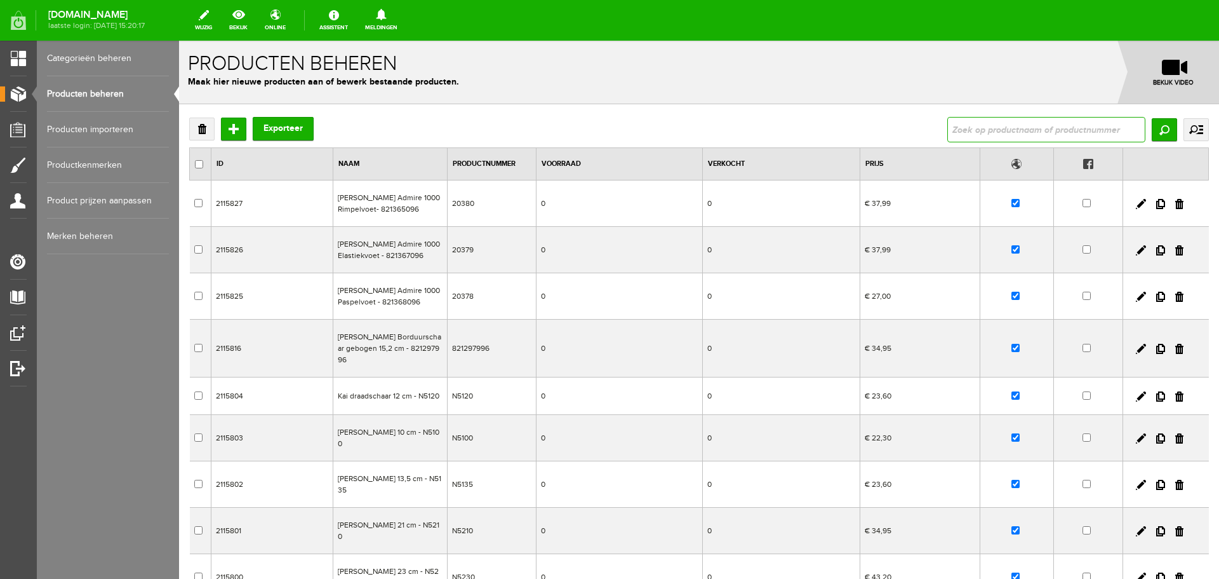
click at [958, 126] on input "text" at bounding box center [1047, 129] width 198 height 25
type input "fix"
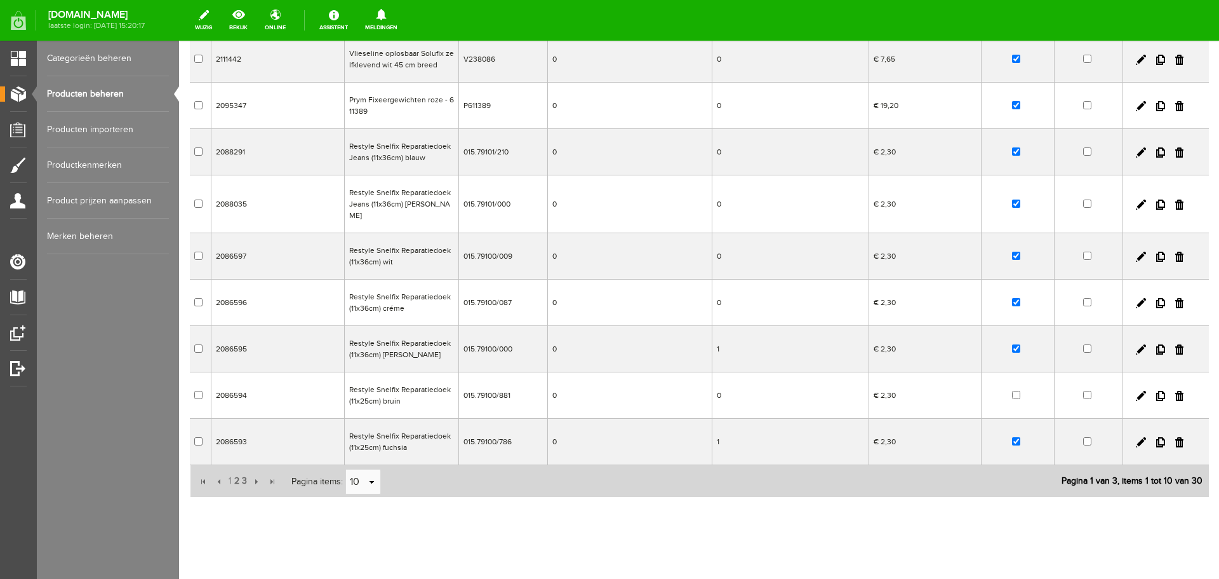
scroll to position [193, 0]
click at [237, 467] on span "2" at bounding box center [237, 478] width 8 height 25
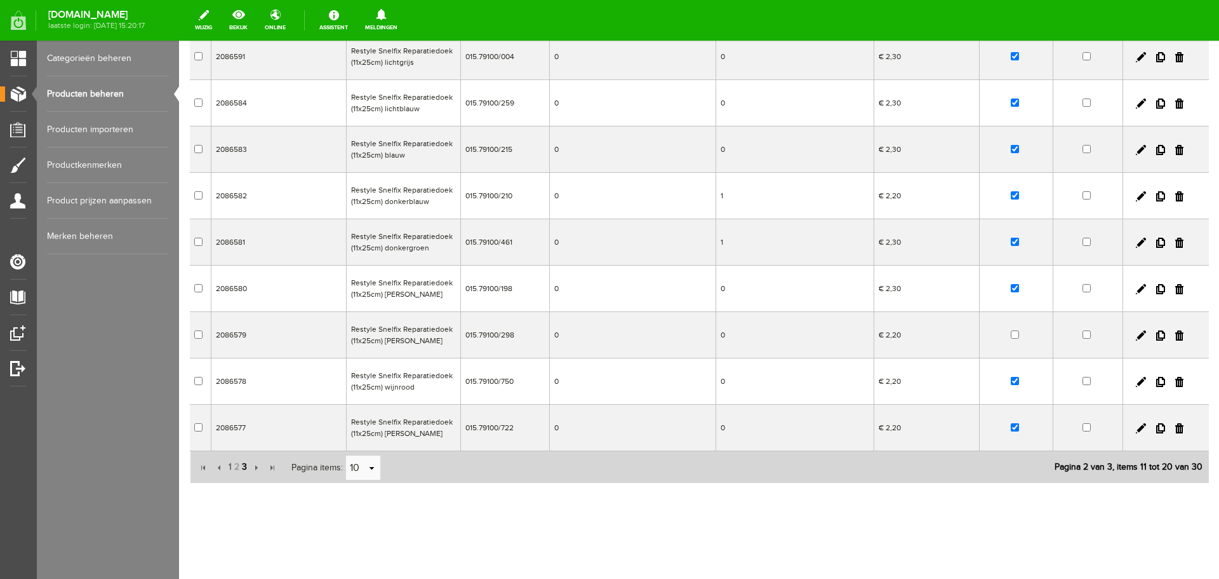
click at [243, 466] on span "3" at bounding box center [245, 466] width 8 height 25
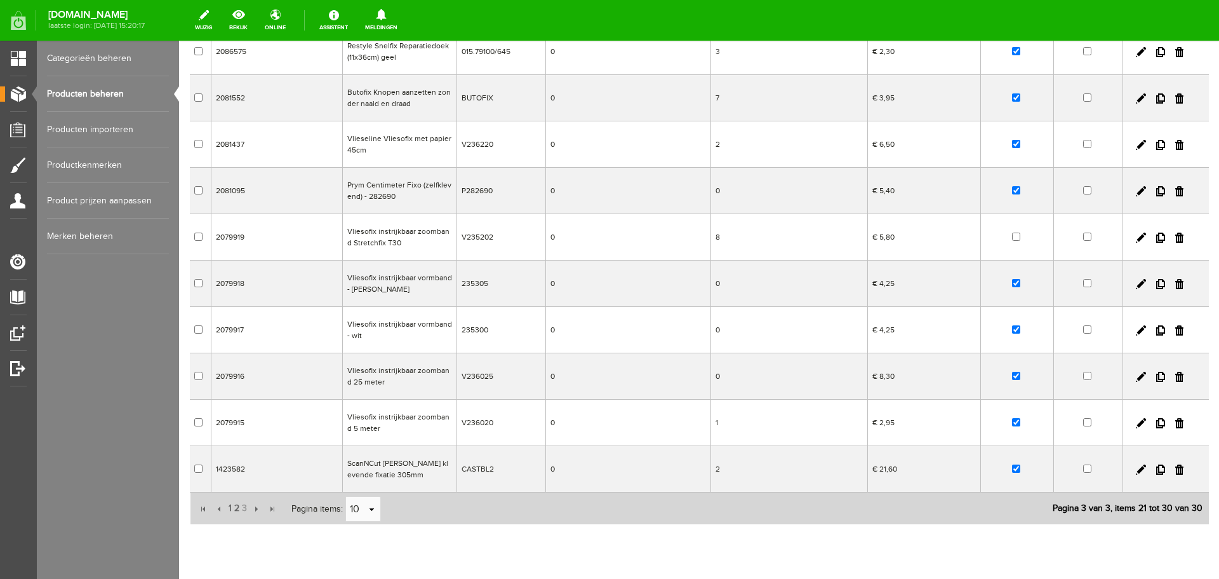
scroll to position [130, 0]
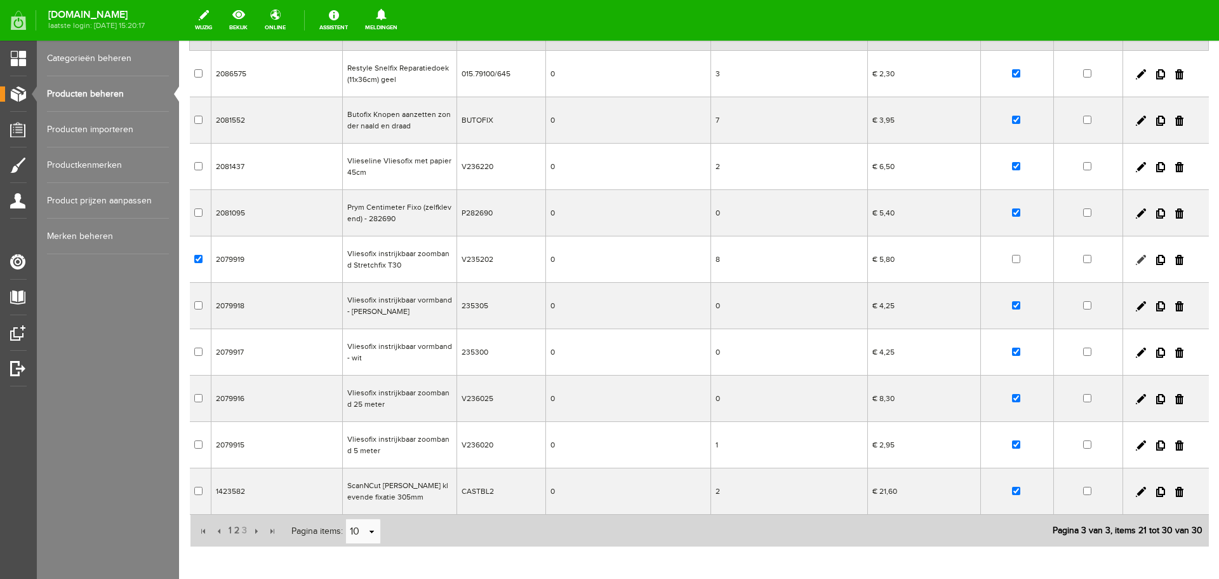
click at [1136, 258] on link at bounding box center [1141, 260] width 10 height 10
checkbox input "true"
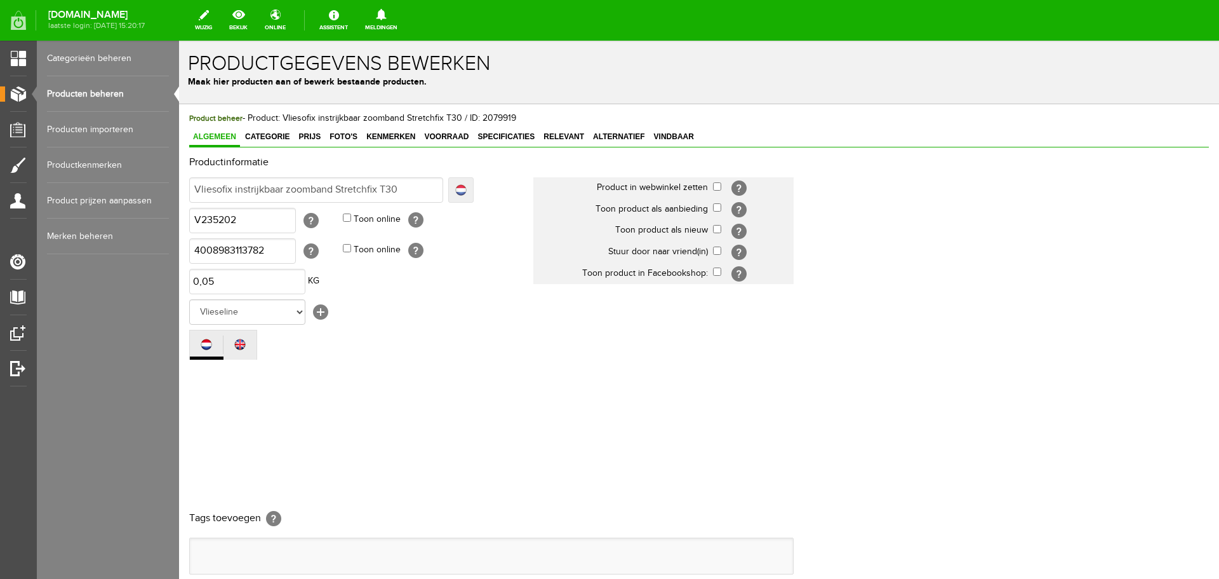
scroll to position [0, 0]
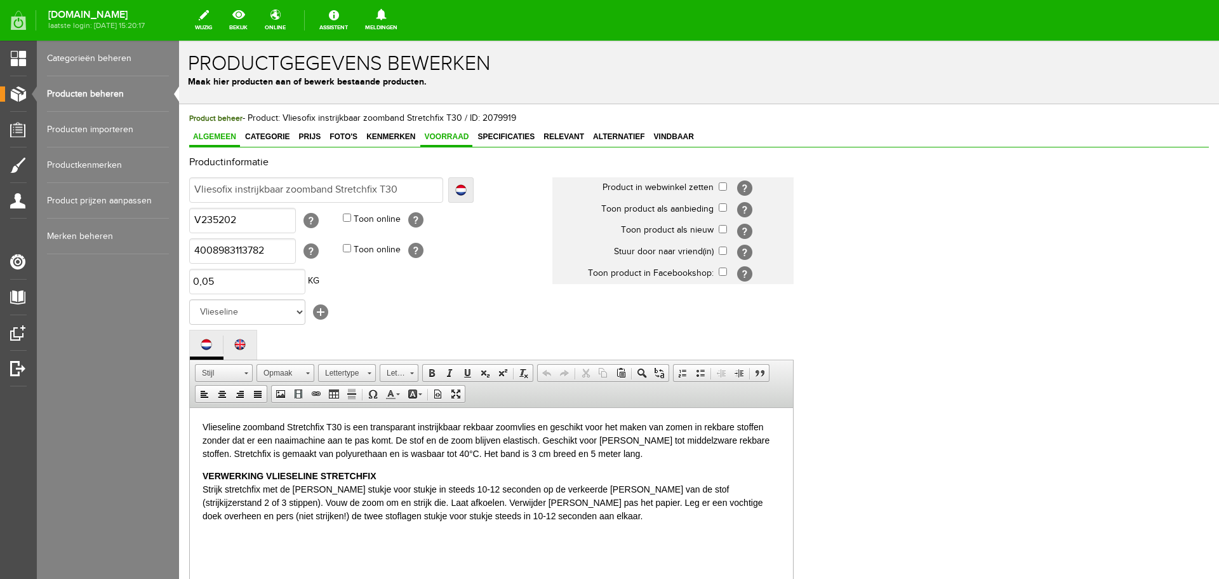
click at [440, 136] on span "Voorraad" at bounding box center [446, 136] width 52 height 9
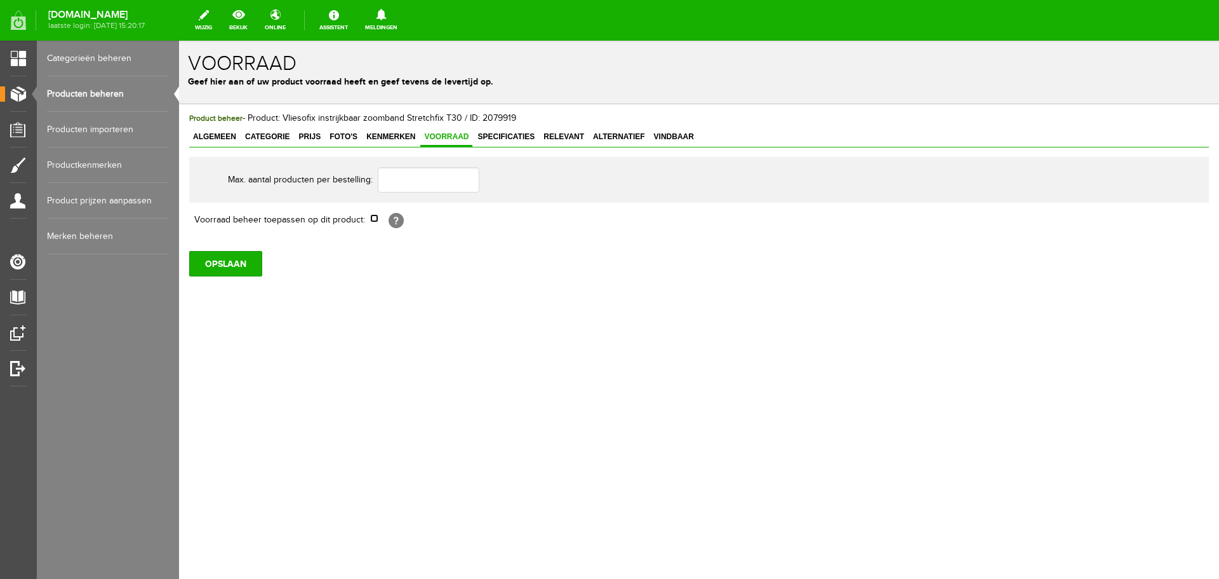
click at [373, 221] on input "checkbox" at bounding box center [374, 218] width 8 height 8
checkbox input "true"
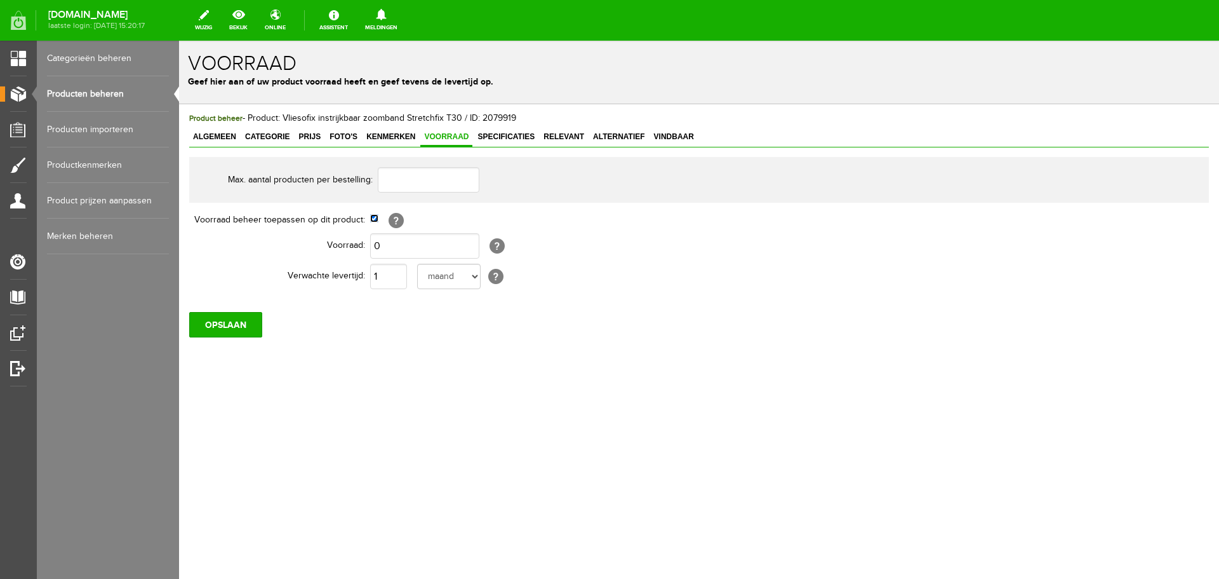
click at [375, 217] on input "checkbox" at bounding box center [374, 218] width 8 height 8
checkbox input "false"
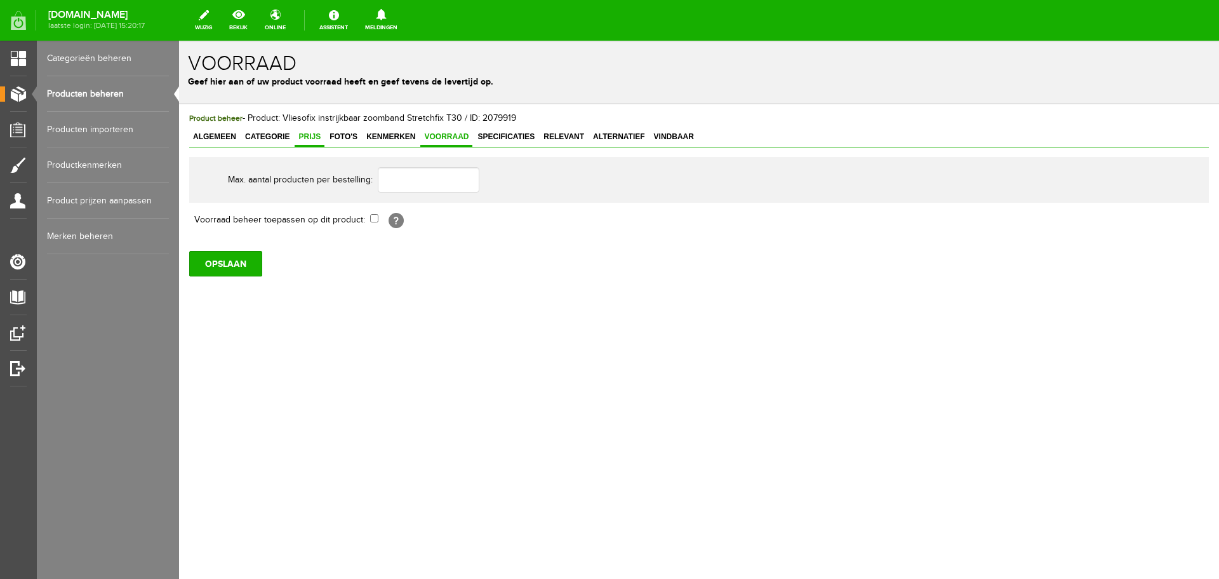
click at [314, 133] on span "Prijs" at bounding box center [310, 136] width 30 height 9
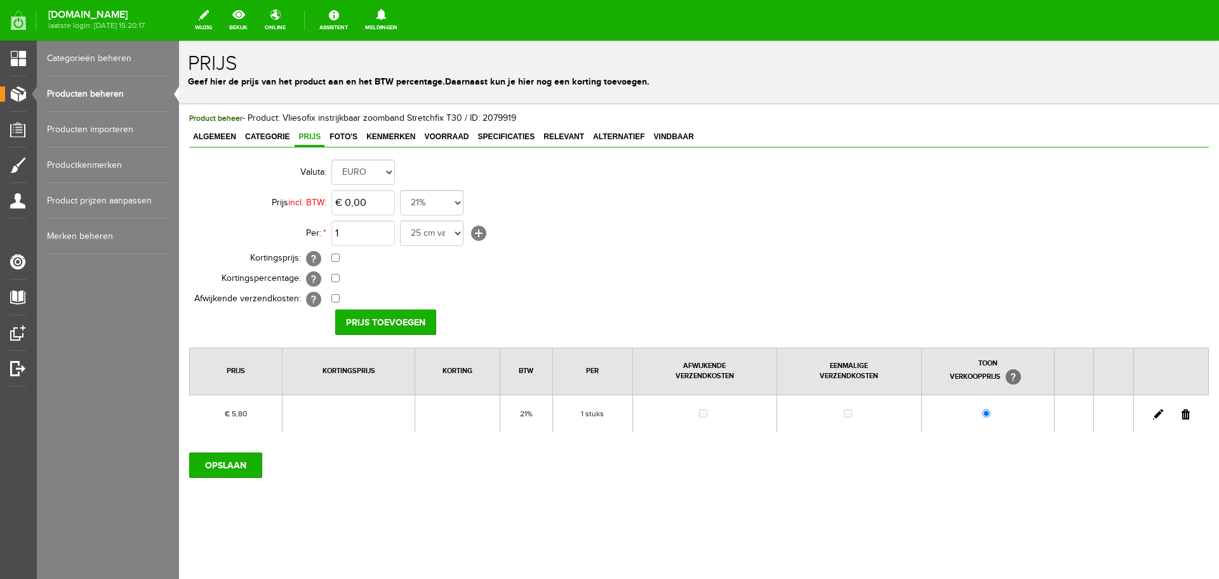
click at [1158, 416] on link at bounding box center [1158, 414] width 10 height 10
click at [387, 204] on input "5,8" at bounding box center [364, 202] width 64 height 25
type input "€ 6,10"
click at [386, 319] on input "[PERSON_NAME]" at bounding box center [381, 321] width 92 height 25
click at [207, 133] on span "Algemeen" at bounding box center [214, 136] width 51 height 9
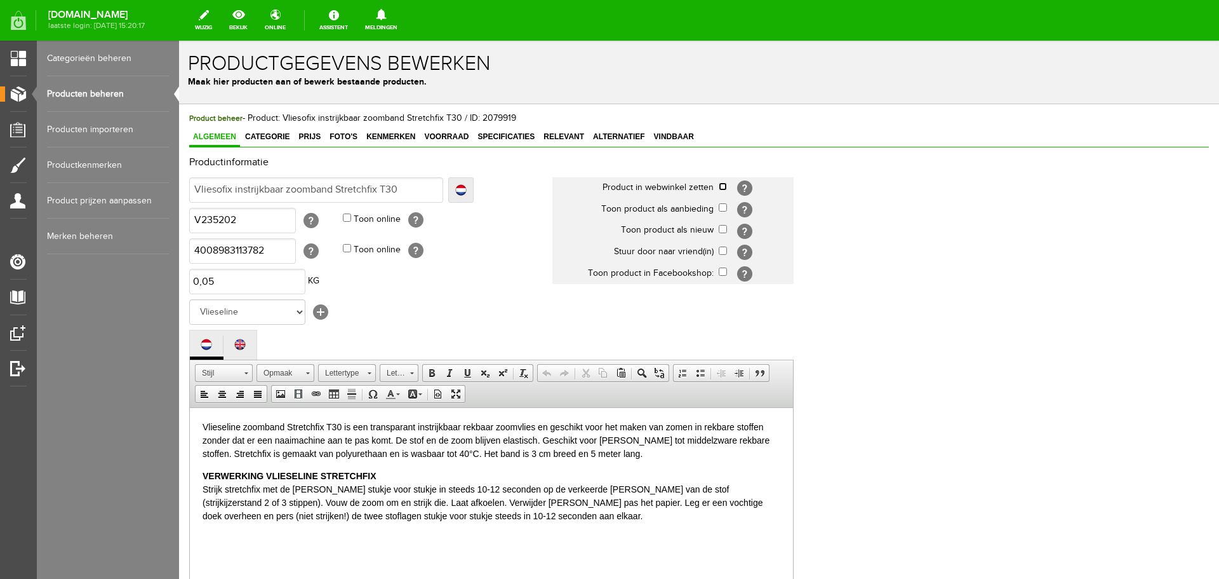
click at [723, 185] on input "checkbox" at bounding box center [723, 186] width 8 height 8
checkbox input "true"
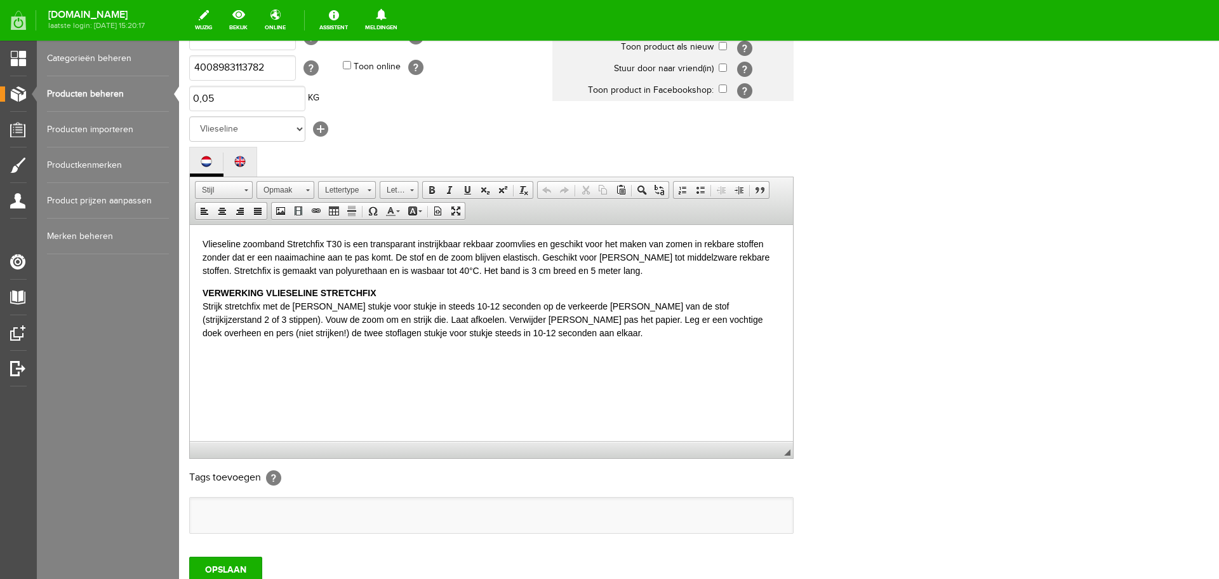
scroll to position [280, 0]
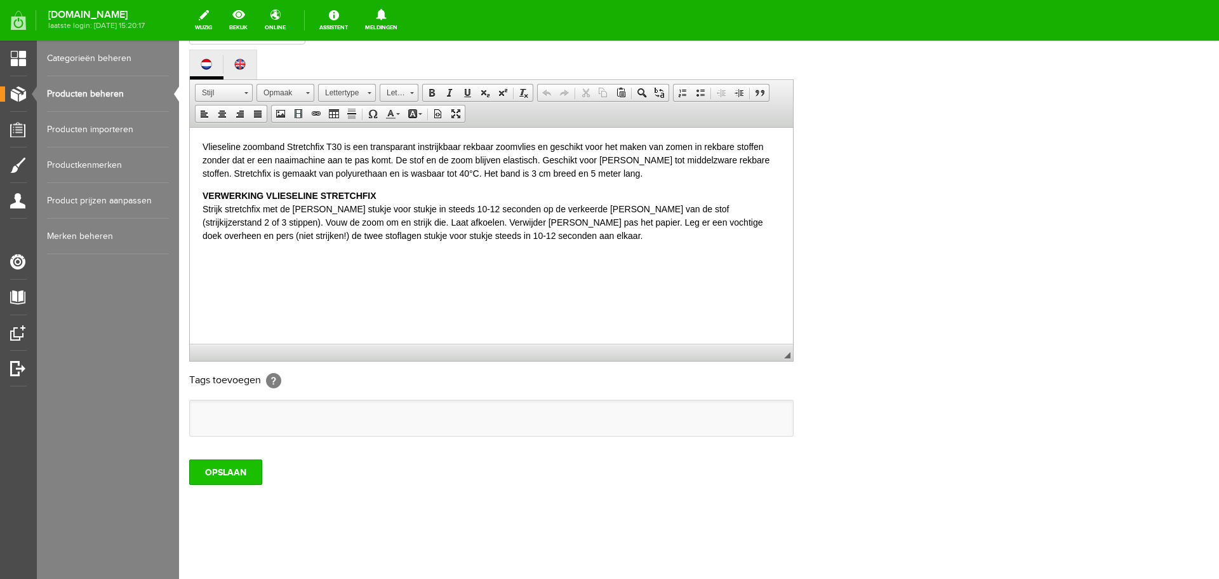
click at [243, 466] on input "OPSLAAN" at bounding box center [225, 471] width 73 height 25
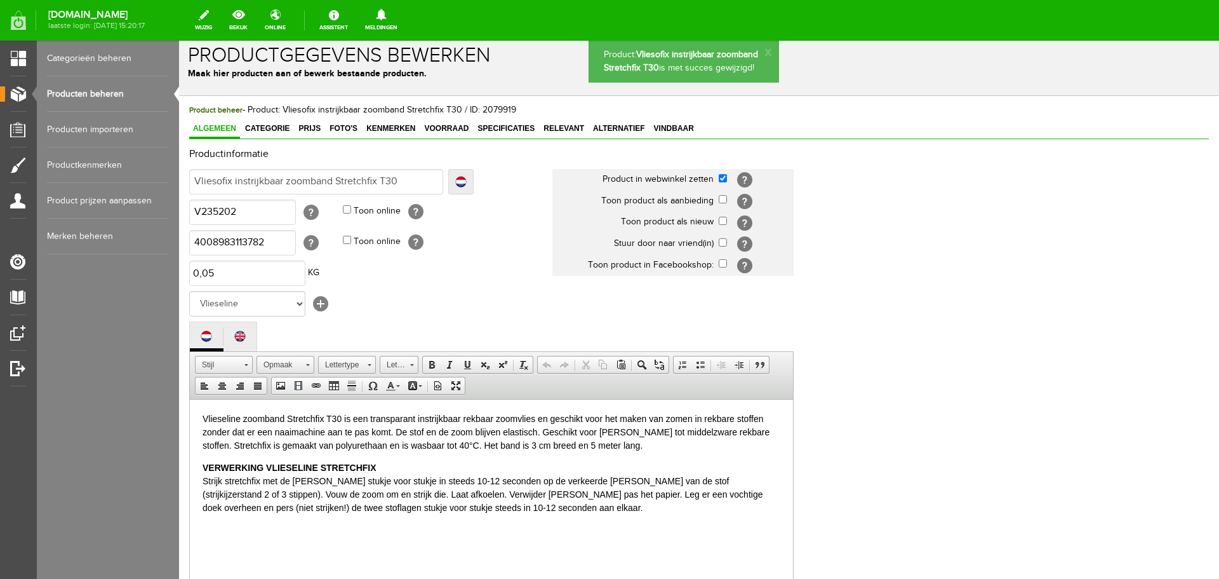
scroll to position [0, 0]
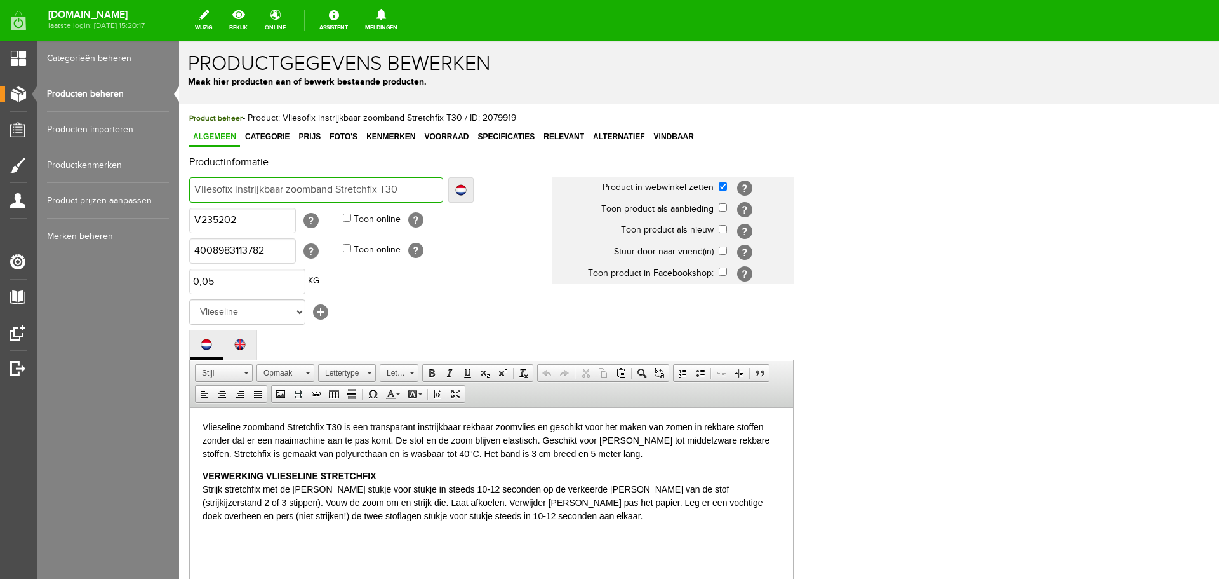
drag, startPoint x: 403, startPoint y: 189, endPoint x: 335, endPoint y: 189, distance: 68.6
click at [335, 189] on input "Vliesofix instrijkbaar zoomband Stretchfix T30" at bounding box center [316, 189] width 254 height 25
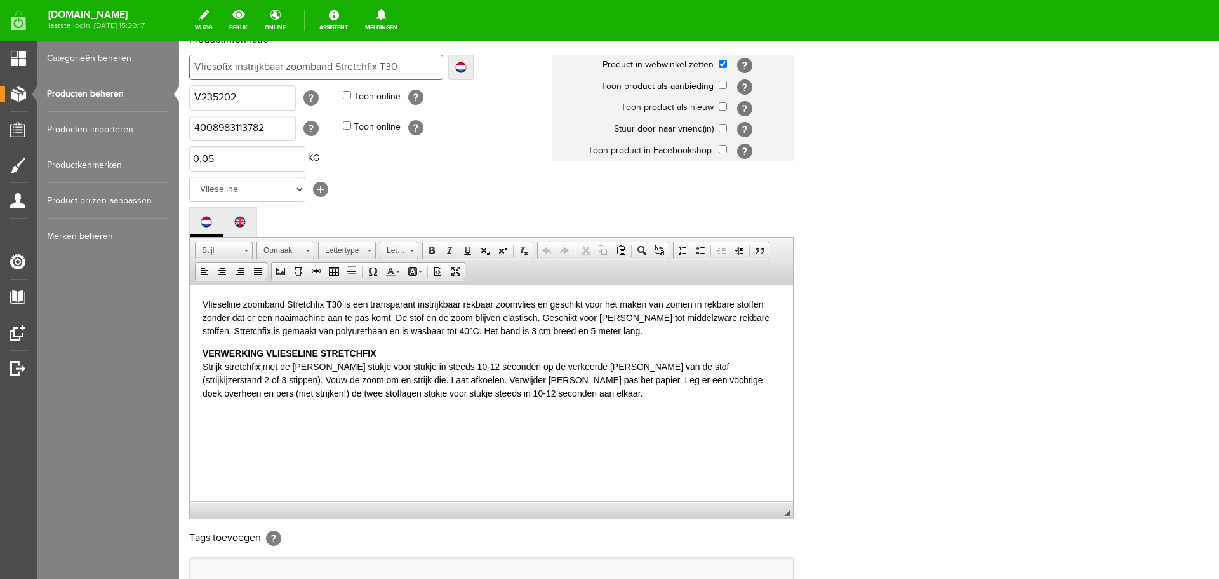
scroll to position [280, 0]
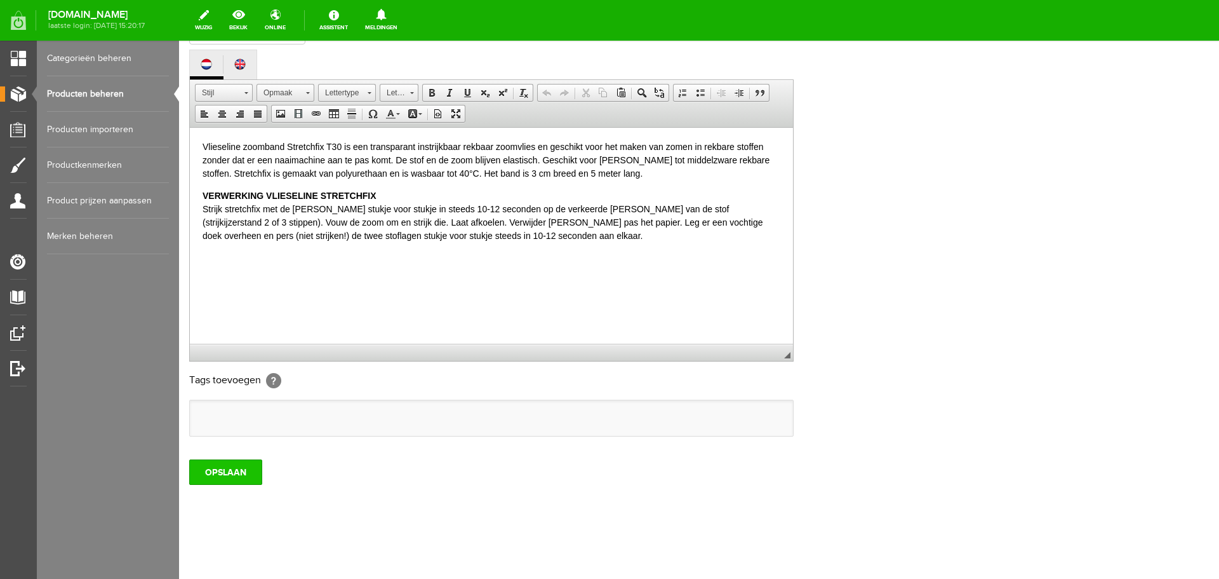
click at [230, 473] on input "OPSLAAN" at bounding box center [225, 471] width 73 height 25
click at [227, 466] on input "OPSLAAN" at bounding box center [225, 471] width 73 height 25
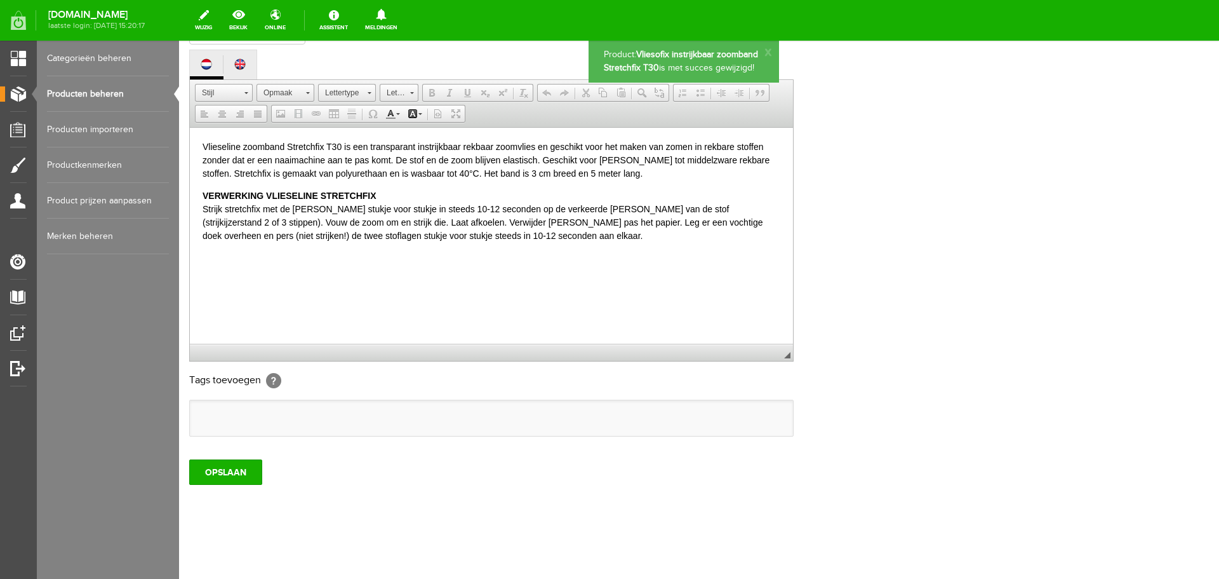
click at [104, 93] on link "Producten beheren" at bounding box center [108, 94] width 122 height 36
